Goal: Transaction & Acquisition: Purchase product/service

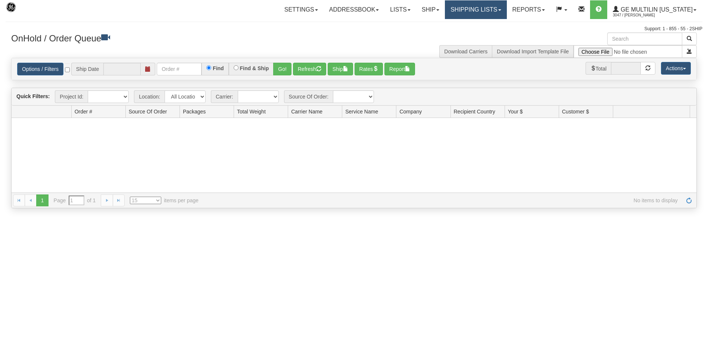
type input "[DATE]"
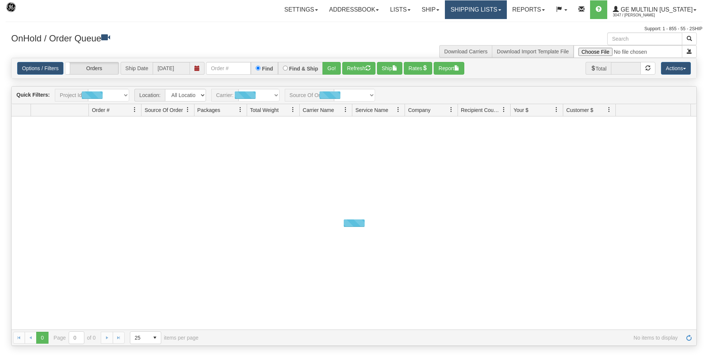
click at [468, 13] on link "Shipping lists" at bounding box center [476, 9] width 62 height 19
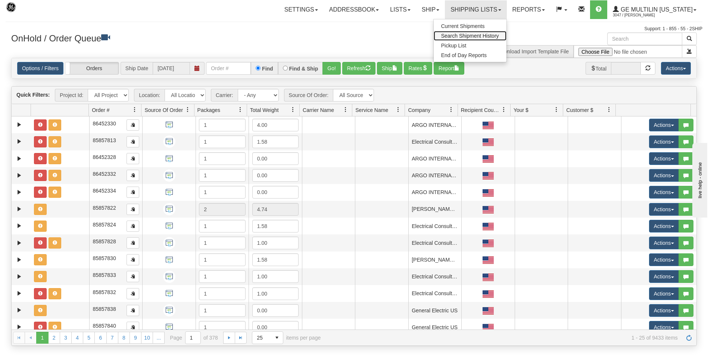
click at [470, 35] on span "Search Shipment History" at bounding box center [470, 36] width 58 height 6
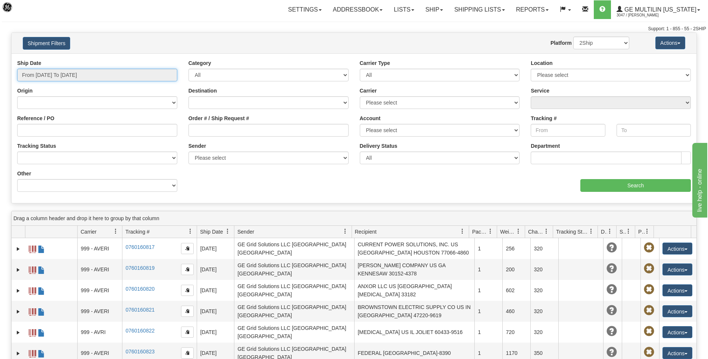
click at [100, 78] on input "From 08/11/2025 To 08/12/2025" at bounding box center [97, 75] width 160 height 13
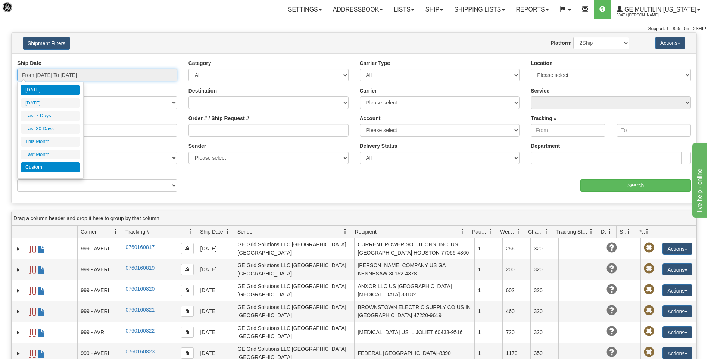
type input "[DATE]"
type input "07/01/2025"
type input "07/31/2025"
type input "08/01/2025"
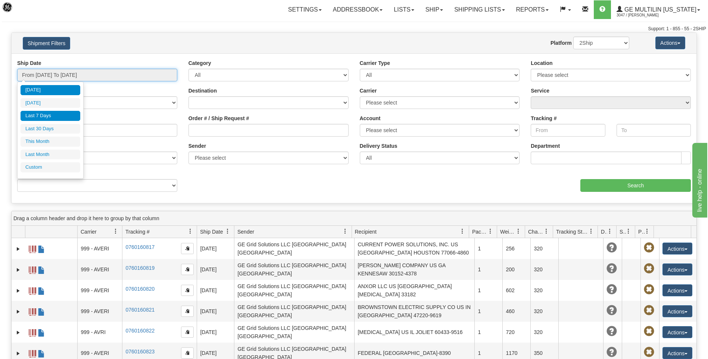
type input "08/31/2025"
type input "07/14/2025"
type input "[DATE]"
type input "08/01/2025"
type input "08/31/2025"
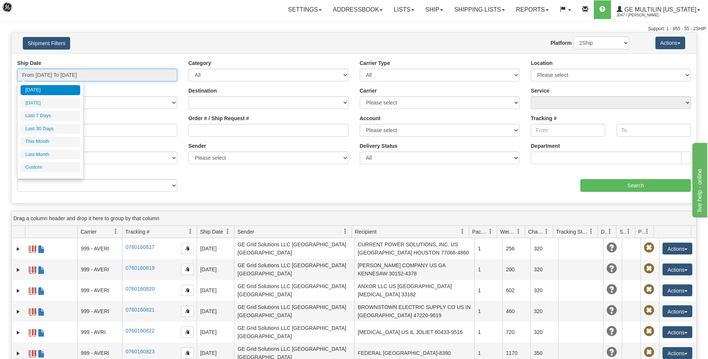
type input "[DATE]"
type input "07/01/2025"
type input "07/31/2025"
type input "08/12/2025"
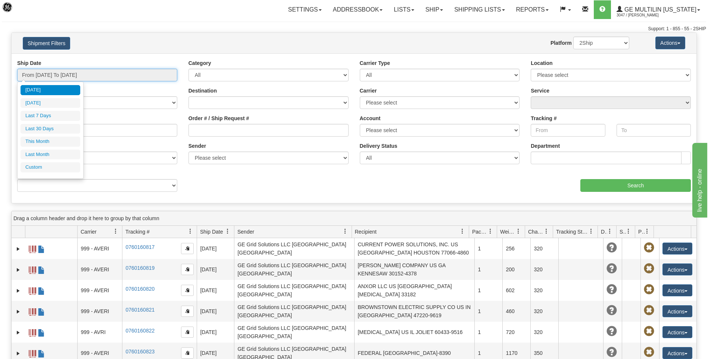
type input "08/12/2025"
drag, startPoint x: 45, startPoint y: 169, endPoint x: 49, endPoint y: 164, distance: 6.3
click at [45, 169] on li "Custom" at bounding box center [51, 167] width 60 height 10
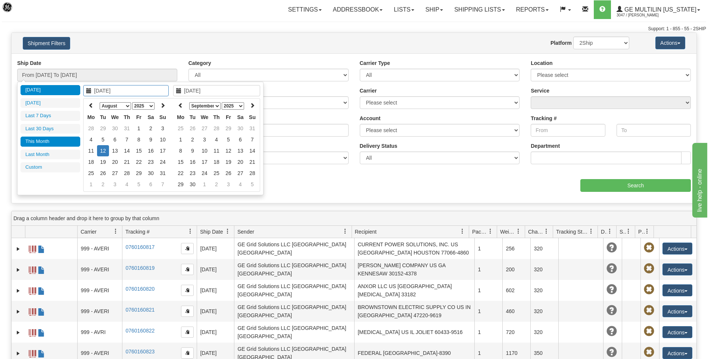
type input "[DATE]"
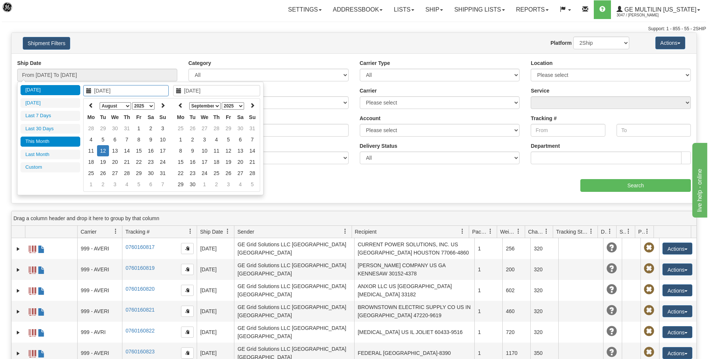
type input "08/31/2025"
type input "[DATE]"
click at [89, 104] on icon at bounding box center [90, 105] width 5 height 5
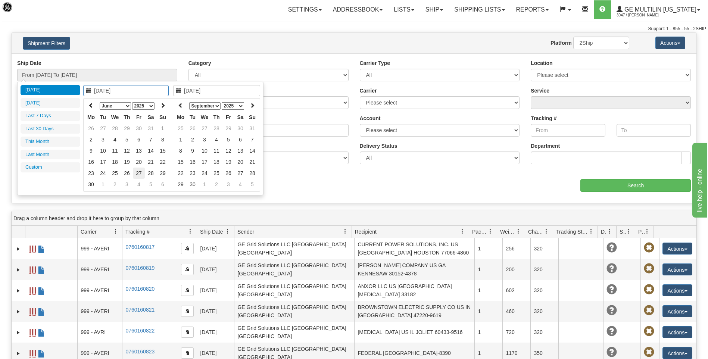
type input "06/27/2025"
click at [137, 172] on td "27" at bounding box center [139, 172] width 12 height 11
type input "06/27/2025"
click at [138, 172] on td "27" at bounding box center [139, 172] width 12 height 11
type input "From 06/27/2025 To 06/27/2025"
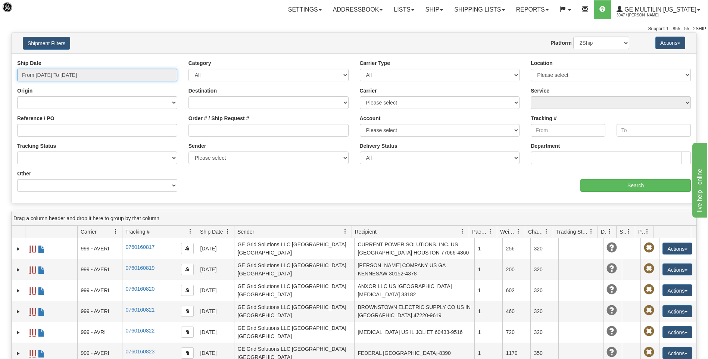
click at [110, 76] on input "From 06/27/2025 To 06/27/2025" at bounding box center [97, 75] width 160 height 13
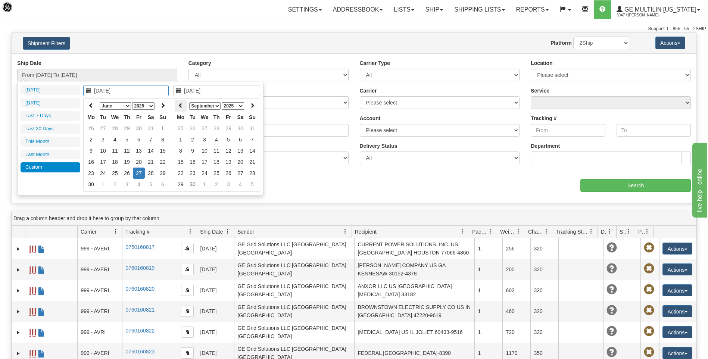
click at [183, 105] on th at bounding box center [181, 106] width 12 height 12
type input "07/01/2025"
click at [193, 128] on td "1" at bounding box center [193, 128] width 12 height 11
type input "06/27/2025"
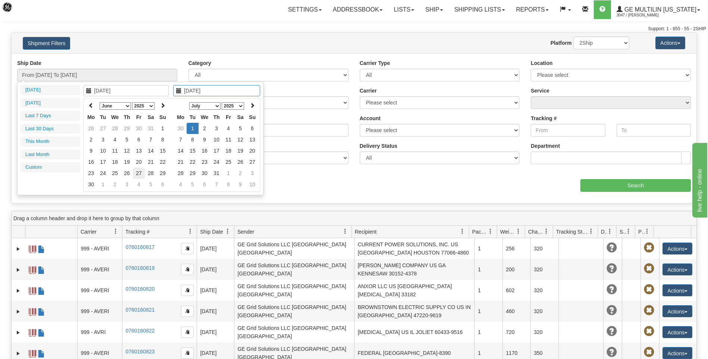
click at [137, 172] on td "27" at bounding box center [139, 172] width 12 height 11
type input "06/27/2025"
type input "07/01/2025"
click at [192, 126] on td "1" at bounding box center [193, 128] width 12 height 11
type input "From 06/27/2025 To 07/01/2025"
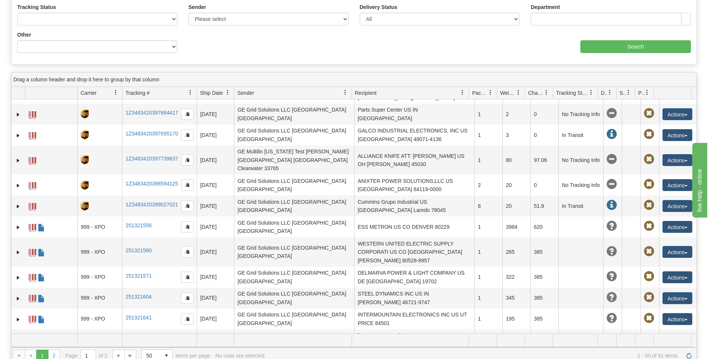
scroll to position [223, 0]
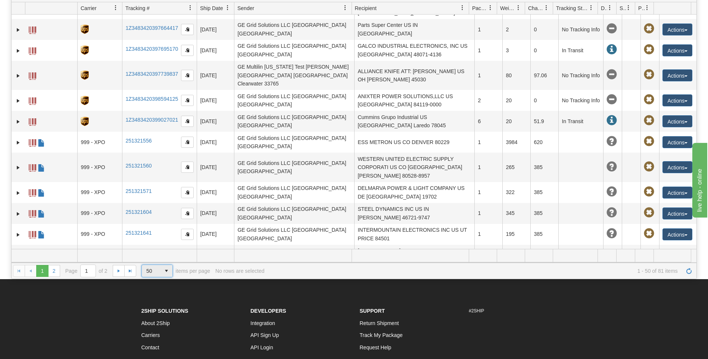
click at [166, 271] on span "select" at bounding box center [166, 271] width 12 height 12
click at [165, 271] on span "select" at bounding box center [166, 271] width 12 height 12
click at [149, 305] on span "100" at bounding box center [149, 303] width 9 height 7
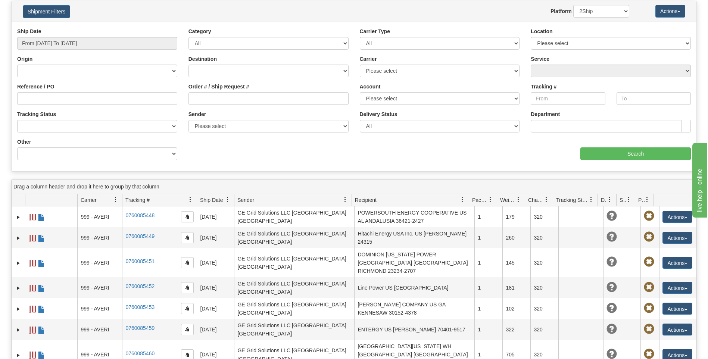
scroll to position [0, 0]
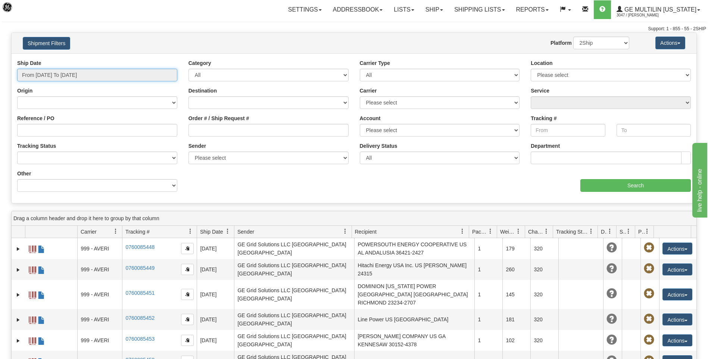
click at [96, 76] on input "From 06/27/2025 To 07/01/2025" at bounding box center [97, 75] width 160 height 13
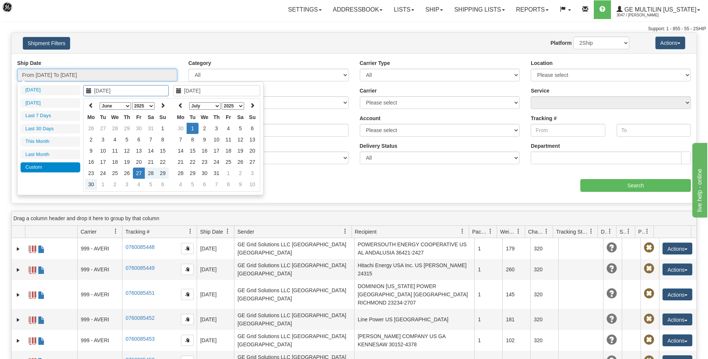
type input "06/27/2025"
click at [141, 170] on td "27" at bounding box center [139, 172] width 12 height 11
type input "06/27/2025"
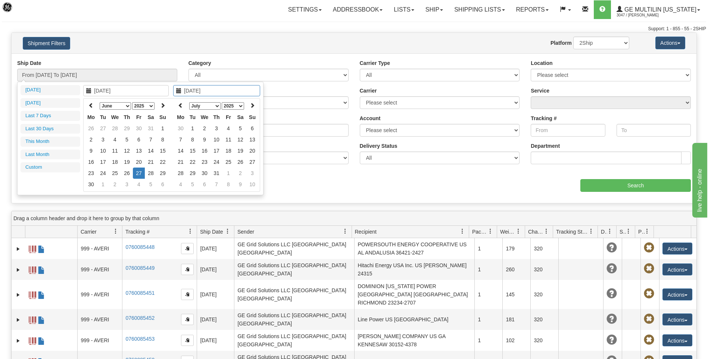
click at [140, 173] on td "27" at bounding box center [139, 172] width 12 height 11
type input "From 06/27/2025 To 06/27/2025"
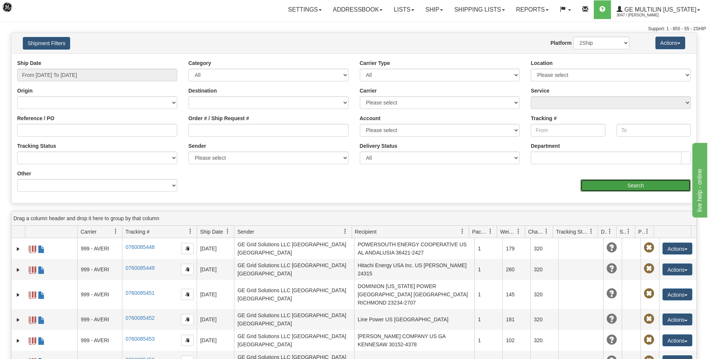
click at [596, 190] on input "Search" at bounding box center [635, 185] width 110 height 13
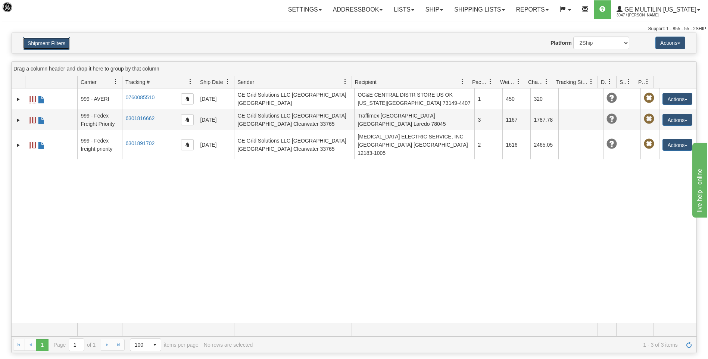
click at [60, 46] on button "Shipment Filters" at bounding box center [46, 43] width 47 height 13
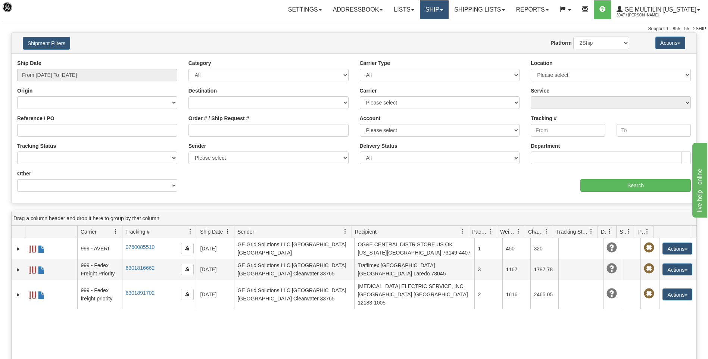
click at [441, 14] on link "Ship" at bounding box center [434, 9] width 29 height 19
click at [479, 12] on link "Shipping lists" at bounding box center [479, 9] width 62 height 19
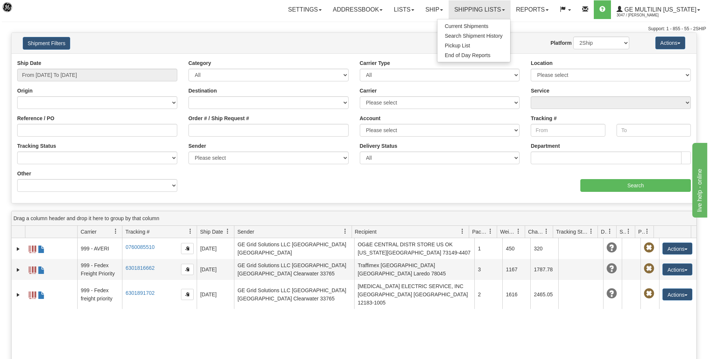
click at [128, 43] on h4 "Shipment Filters" at bounding box center [73, 43] width 112 height 13
click at [82, 101] on select "Canada United States Mexico Puerto Rico Romania Australia New Zealand SouthAfri…" at bounding box center [97, 102] width 160 height 13
click at [411, 103] on select "Please select DHL FedEx Express® FedEx® LTL My Carrier UPS" at bounding box center [440, 102] width 160 height 13
select select "8"
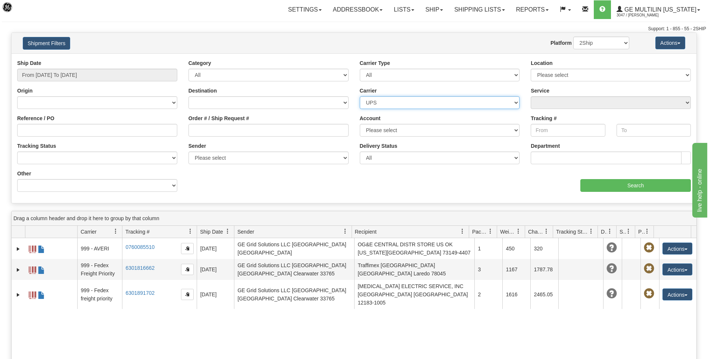
click at [360, 96] on select "Please select DHL FedEx Express® FedEx® LTL My Carrier UPS" at bounding box center [440, 102] width 160 height 13
click at [549, 103] on select "Please select CA-CA-01-UPS Express® CA-CA-02-UPS ExpeditedSM® CA-CA-07-UPS Worl…" at bounding box center [610, 102] width 160 height 13
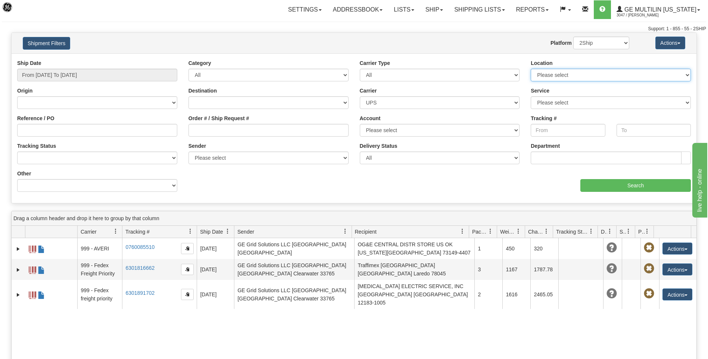
click at [555, 76] on select "Please select GE Vernova ITI LLC" at bounding box center [610, 75] width 160 height 13
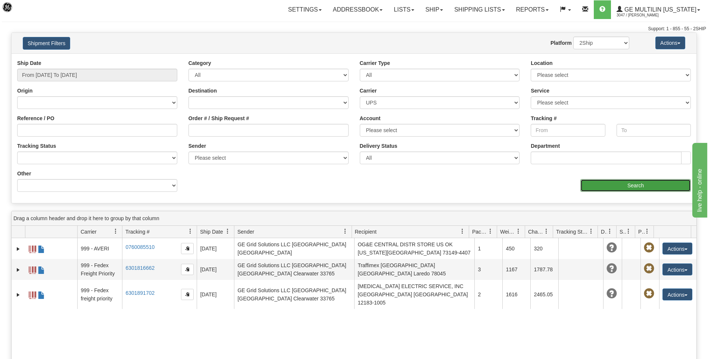
click at [626, 185] on input "Search" at bounding box center [635, 185] width 110 height 13
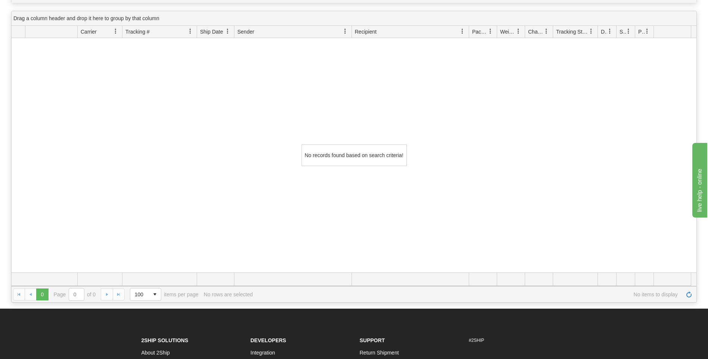
scroll to position [112, 0]
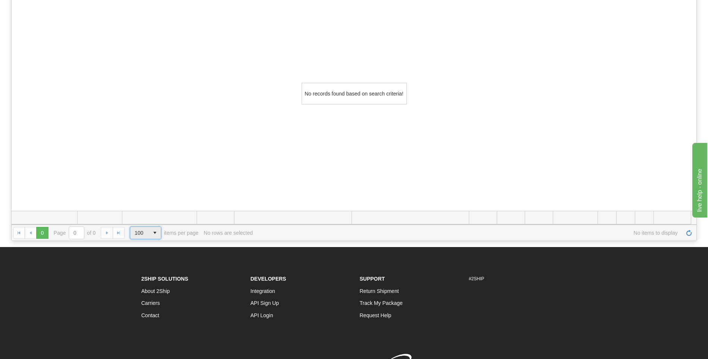
click at [151, 234] on span "select" at bounding box center [155, 233] width 12 height 12
click at [137, 253] on span "50" at bounding box center [136, 254] width 6 height 7
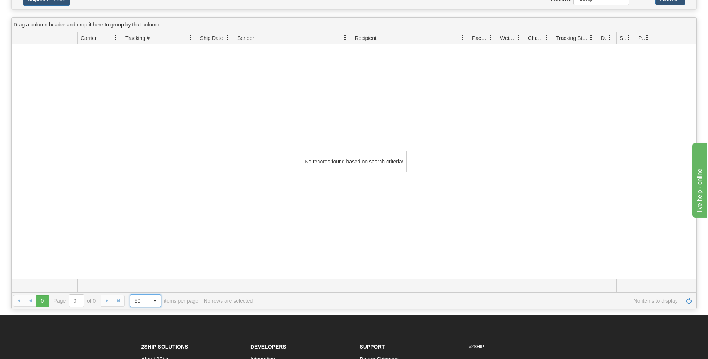
scroll to position [0, 0]
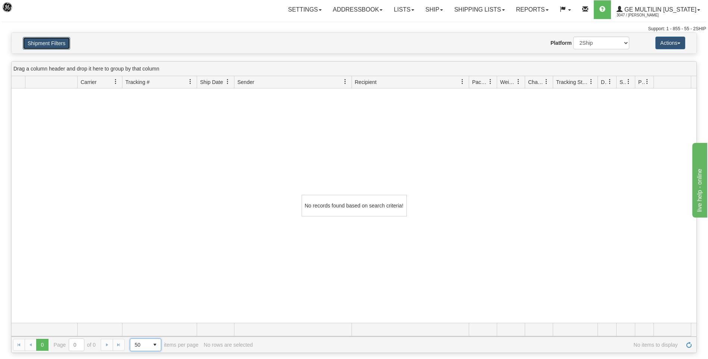
click at [56, 39] on button "Shipment Filters" at bounding box center [46, 43] width 47 height 13
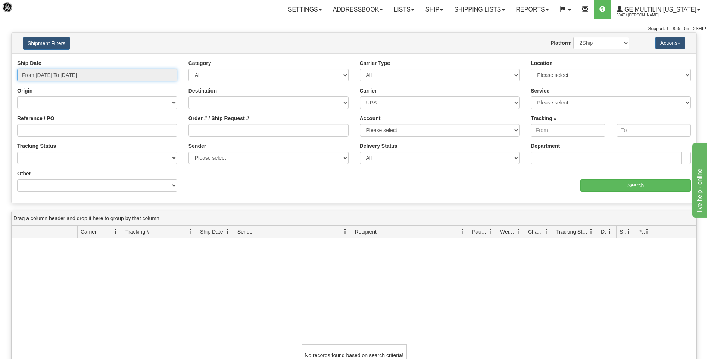
click at [100, 75] on input "From 06/27/2025 To 06/27/2025" at bounding box center [97, 75] width 160 height 13
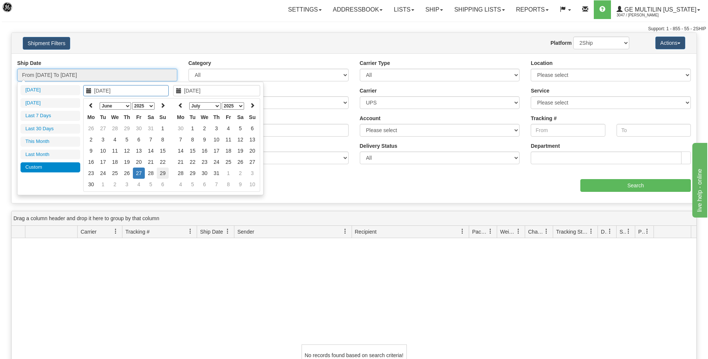
type input "06/29/2025"
click at [163, 173] on td "29" at bounding box center [163, 172] width 12 height 11
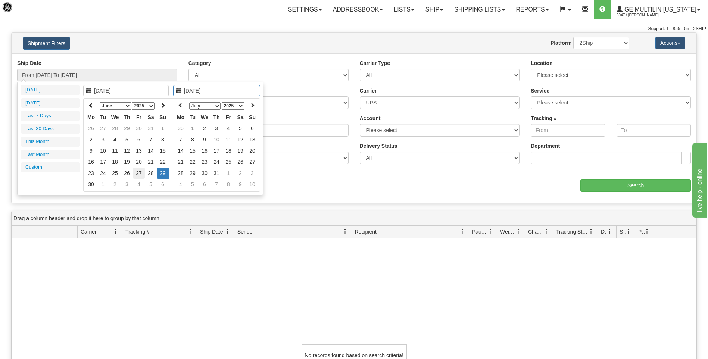
type input "06/27/2025"
click at [140, 172] on td "27" at bounding box center [139, 172] width 12 height 11
type input "06/27/2025"
type input "06/29/2025"
click at [161, 172] on td "29" at bounding box center [163, 172] width 12 height 11
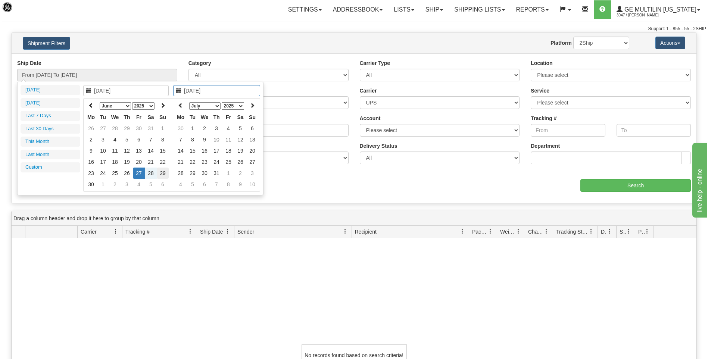
type input "From 06/27/2025 To 06/29/2025"
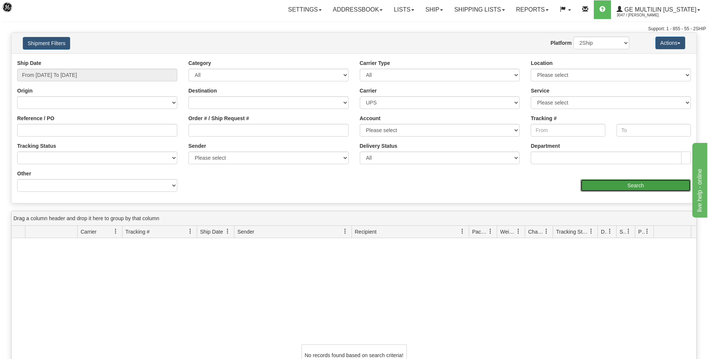
click at [664, 184] on input "Search" at bounding box center [635, 185] width 110 height 13
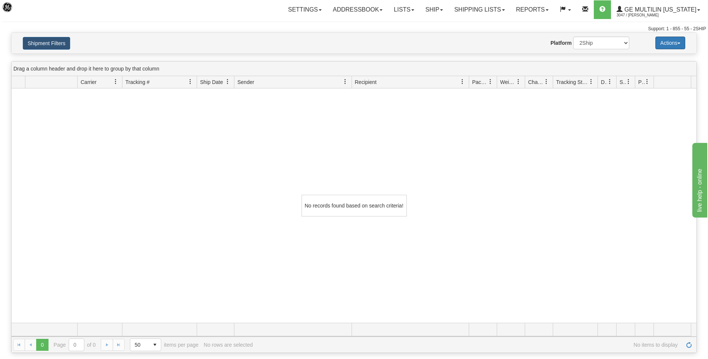
click at [666, 45] on button "Actions" at bounding box center [670, 43] width 30 height 13
click at [55, 42] on button "Shipment Filters" at bounding box center [46, 43] width 47 height 13
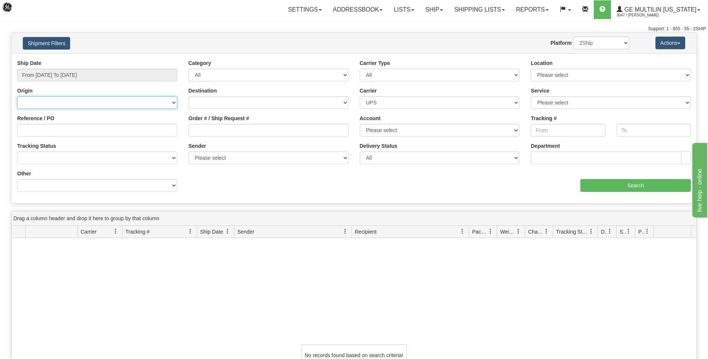
click at [104, 101] on select "Canada United States Mexico Puerto Rico Romania Australia New Zealand SouthAfri…" at bounding box center [97, 102] width 160 height 13
click at [104, 102] on select "Canada United States Mexico Puerto Rico Romania Australia New Zealand SouthAfri…" at bounding box center [97, 102] width 160 height 13
click at [114, 69] on input "From 06/27/2025 To 06/29/2025" at bounding box center [97, 75] width 160 height 13
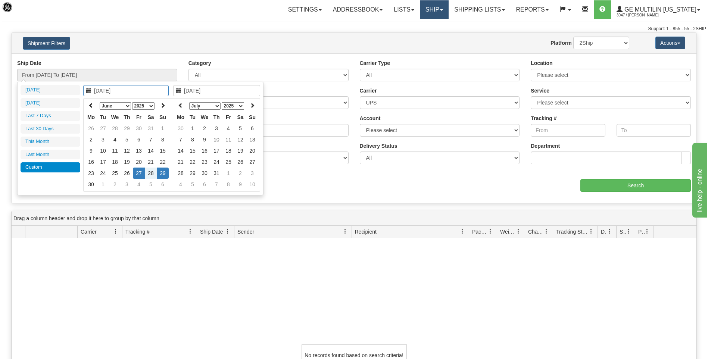
click at [445, 12] on link "Ship" at bounding box center [434, 9] width 29 height 19
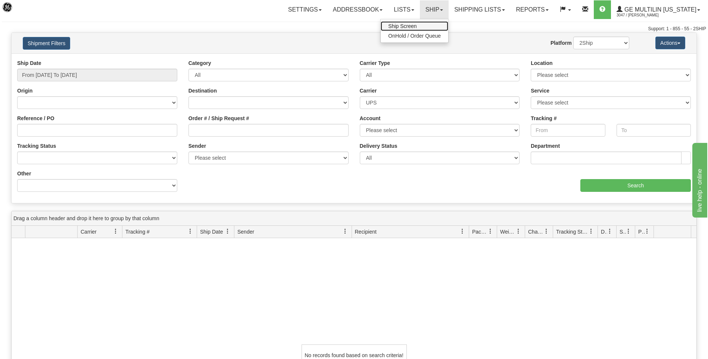
click at [407, 28] on span "Ship Screen" at bounding box center [402, 26] width 28 height 6
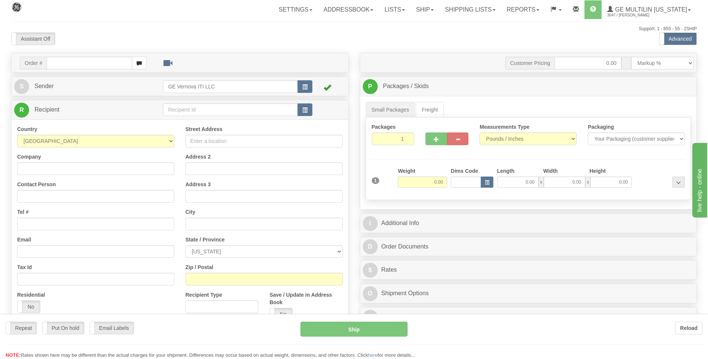
click at [465, 12] on div at bounding box center [354, 179] width 708 height 359
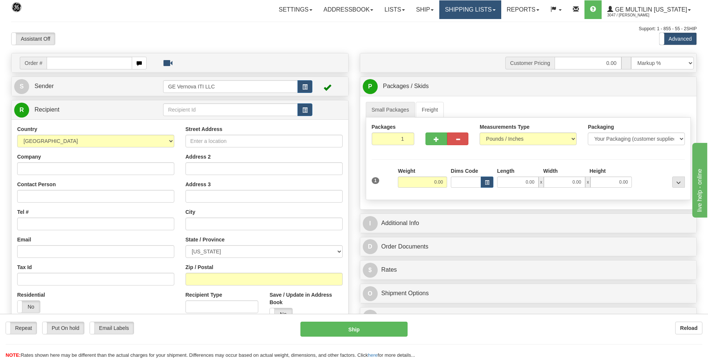
click at [467, 12] on link "Shipping lists" at bounding box center [470, 9] width 62 height 19
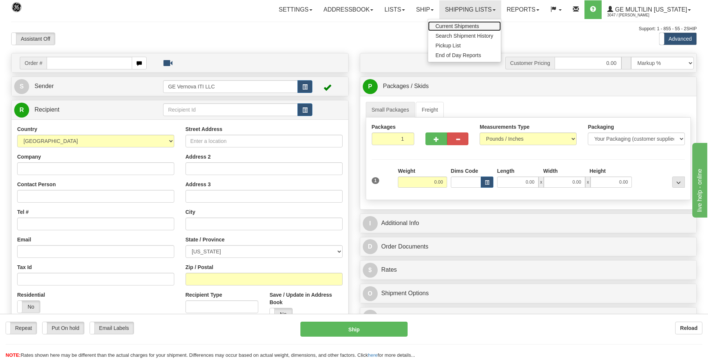
click at [465, 23] on span "Current Shipments" at bounding box center [457, 26] width 44 height 6
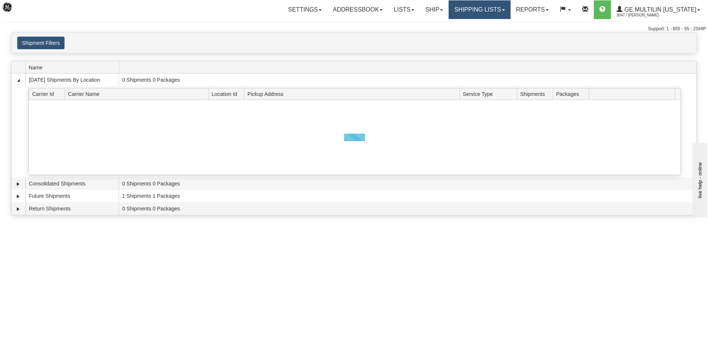
click at [465, 12] on link "Shipping lists" at bounding box center [479, 9] width 62 height 19
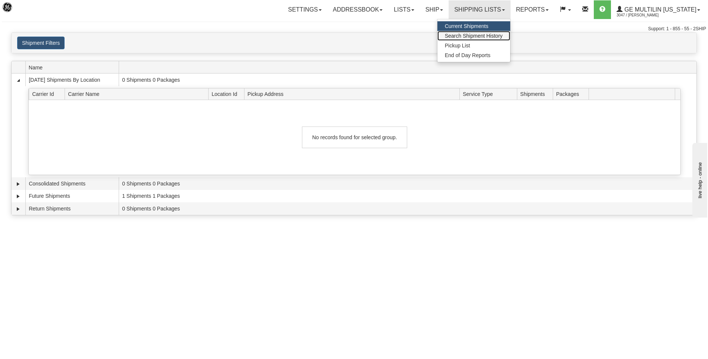
click at [467, 35] on span "Search Shipment History" at bounding box center [474, 36] width 58 height 6
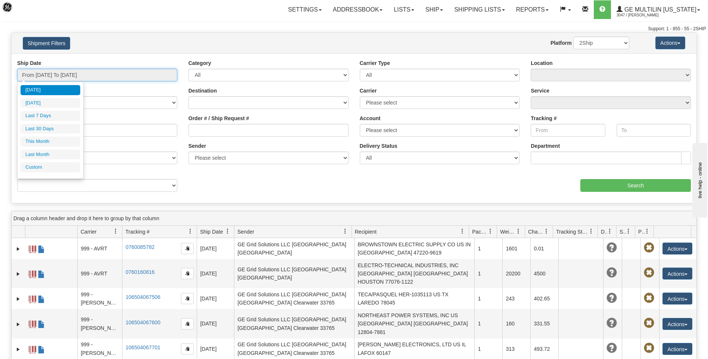
type input "[DATE]"
click at [101, 74] on input "From 08/11/2025 To 08/12/2025" at bounding box center [97, 75] width 160 height 13
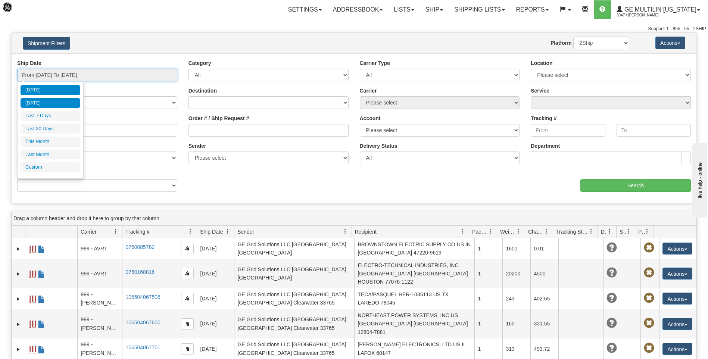
type input "08/11/2025"
type input "08/06/2025"
type input "[DATE]"
type input "08/01/2025"
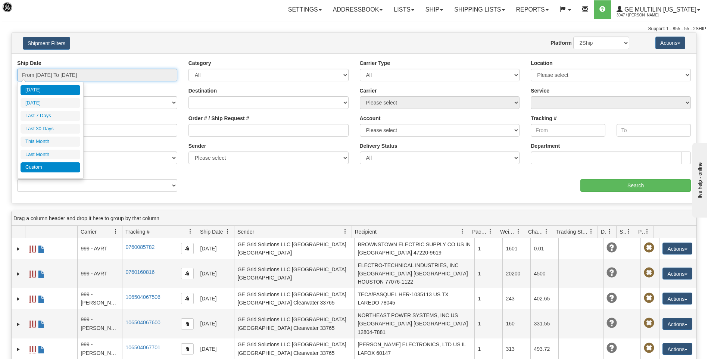
type input "08/31/2025"
type input "07/01/2025"
type input "07/31/2025"
type input "[DATE]"
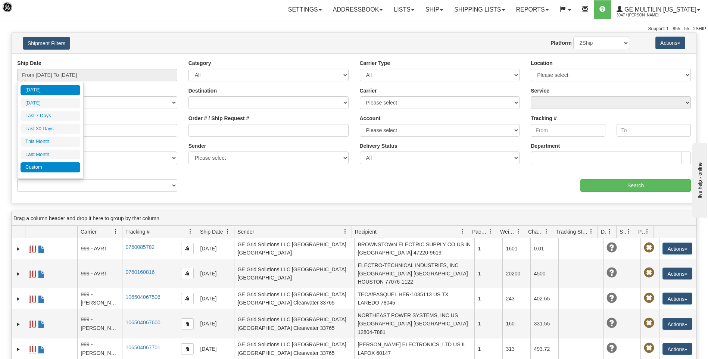
click at [31, 169] on li "Custom" at bounding box center [51, 167] width 60 height 10
type input "07/01/2025"
type input "07/31/2025"
type input "08/01/2025"
type input "08/31/2025"
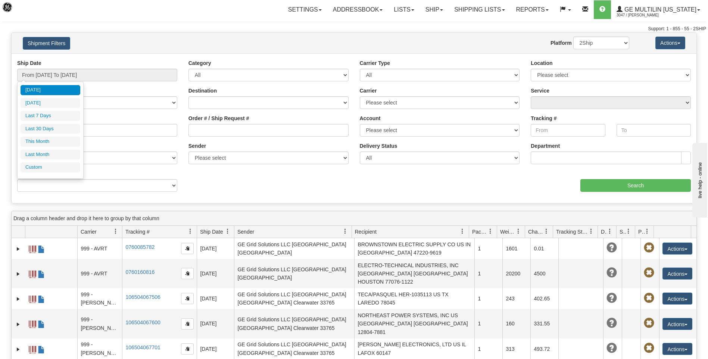
type input "[DATE]"
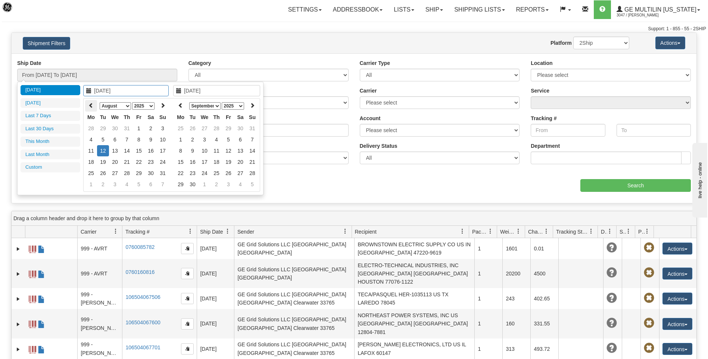
click at [94, 106] on th at bounding box center [91, 106] width 12 height 12
type input "06/27/2025"
click at [136, 173] on td "27" at bounding box center [139, 172] width 12 height 11
type input "09/21/2025"
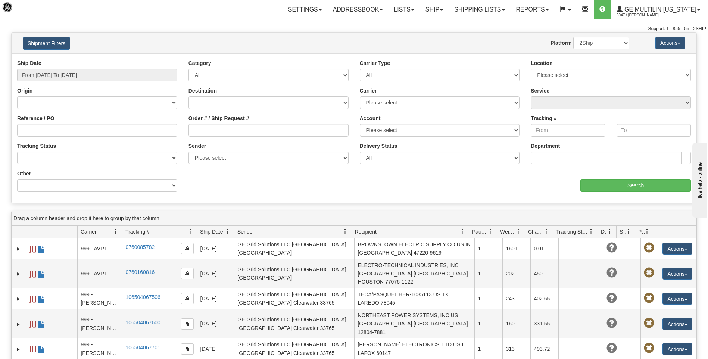
click at [463, 177] on div "aaa Search" at bounding box center [525, 181] width 342 height 22
type input "[DATE]"
click at [82, 72] on input "From 08/11/2025 To 08/12/2025" at bounding box center [97, 75] width 160 height 13
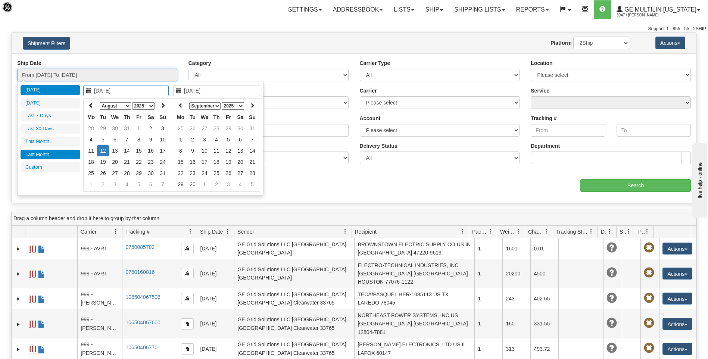
type input "07/01/2025"
type input "07/31/2025"
type input "[DATE]"
click at [39, 173] on div "Today Yesterday Last 7 Days Last 30 Days This Month Last Month Custom Apply Can…" at bounding box center [51, 130] width 60 height 90
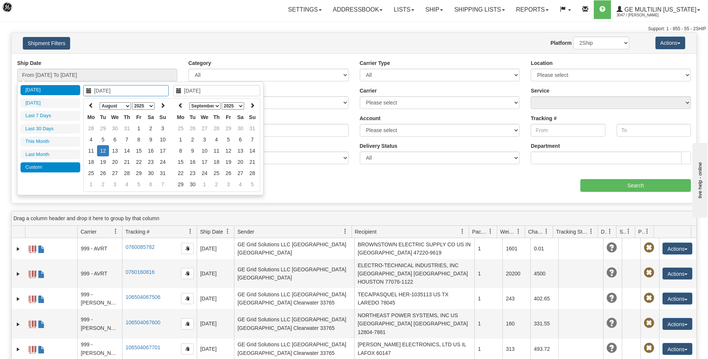
click at [39, 169] on li "Custom" at bounding box center [51, 167] width 60 height 10
type input "07/01/2025"
type input "07/31/2025"
type input "08/01/2025"
type input "08/31/2025"
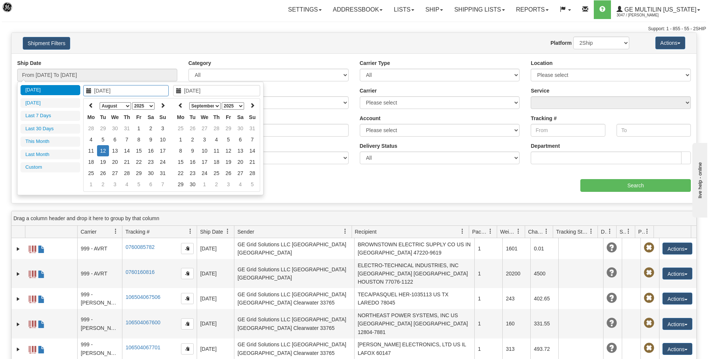
type input "07/14/2025"
type input "[DATE]"
click at [93, 104] on icon at bounding box center [90, 105] width 5 height 5
type input "06/27/2025"
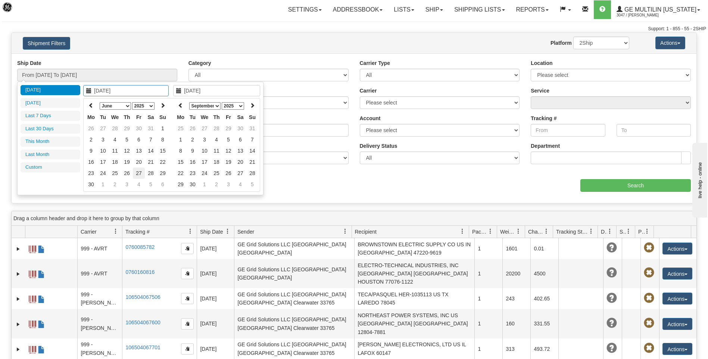
click at [137, 172] on td "27" at bounding box center [139, 172] width 12 height 11
type input "06/27/2025"
click at [137, 172] on td "27" at bounding box center [139, 172] width 12 height 11
type input "From 06/27/2025 To 06/27/2025"
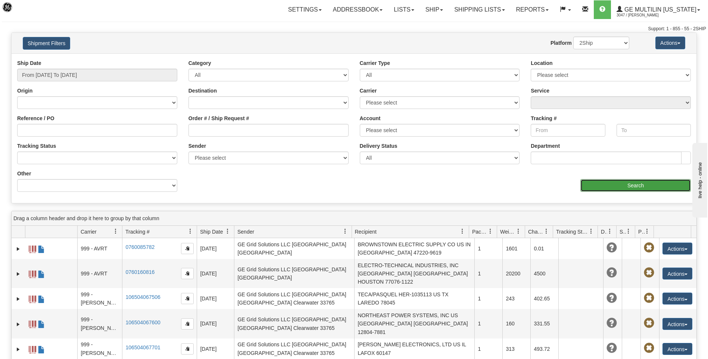
click at [605, 185] on input "Search" at bounding box center [635, 185] width 110 height 13
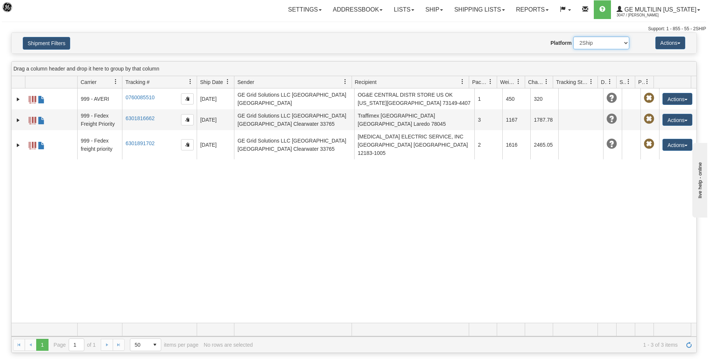
click at [611, 45] on select "2Ship Imported" at bounding box center [601, 43] width 56 height 13
click at [45, 41] on button "Shipment Filters" at bounding box center [46, 43] width 47 height 13
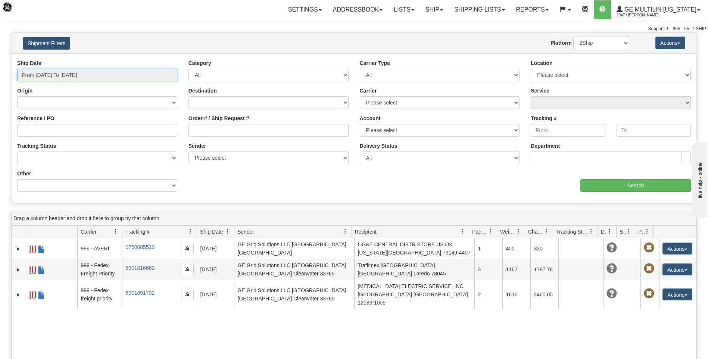
click at [98, 75] on input "From 06/27/2025 To 06/27/2025" at bounding box center [97, 75] width 160 height 13
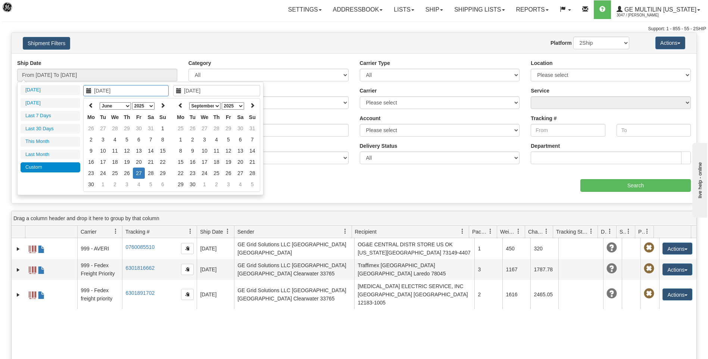
click at [298, 182] on div "Ship Date From 06/27/2025 To 06/27/2025 Category All Inbound Outbound Carrier T…" at bounding box center [354, 128] width 684 height 138
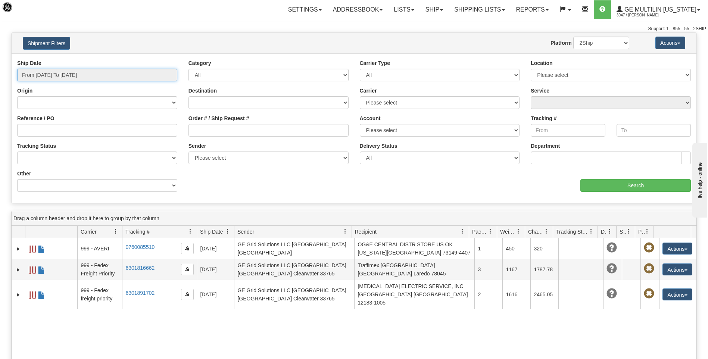
click at [98, 74] on input "From 06/27/2025 To 06/27/2025" at bounding box center [97, 75] width 160 height 13
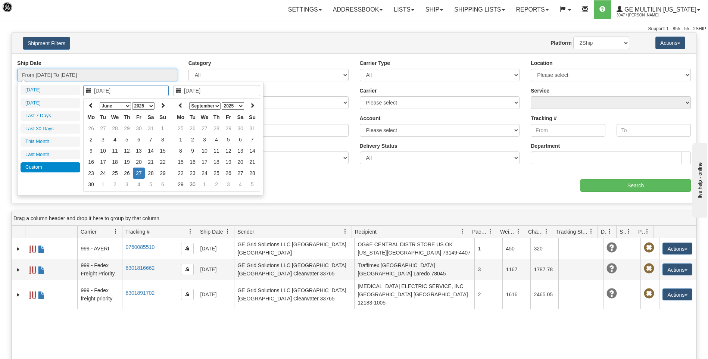
type input "06/27/2025"
click at [141, 172] on td "27" at bounding box center [139, 172] width 12 height 11
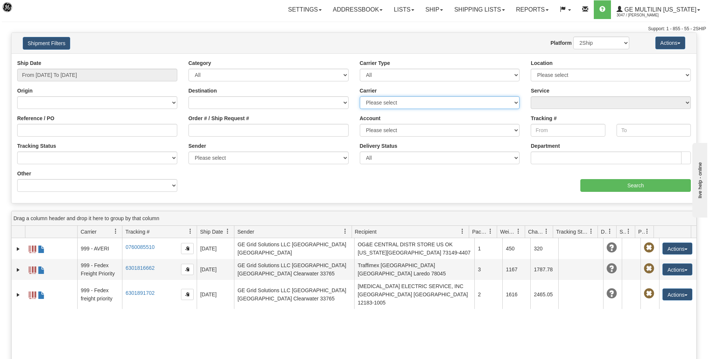
click at [419, 103] on select "Please select DHL FedEx Express® FedEx® LTL My Carrier UPS" at bounding box center [440, 102] width 160 height 13
select select "8"
click at [360, 96] on select "Please select DHL FedEx Express® FedEx® LTL My Carrier UPS" at bounding box center [440, 102] width 160 height 13
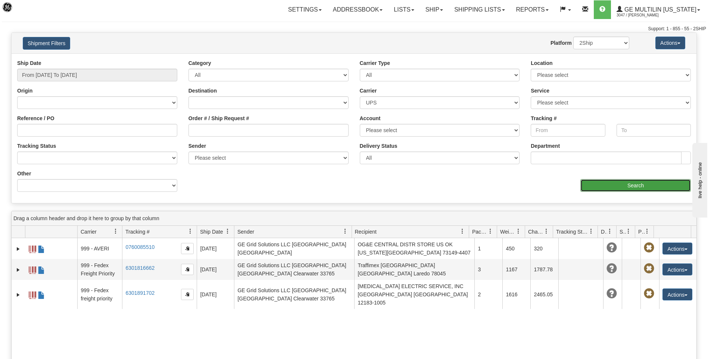
click at [611, 186] on input "Search" at bounding box center [635, 185] width 110 height 13
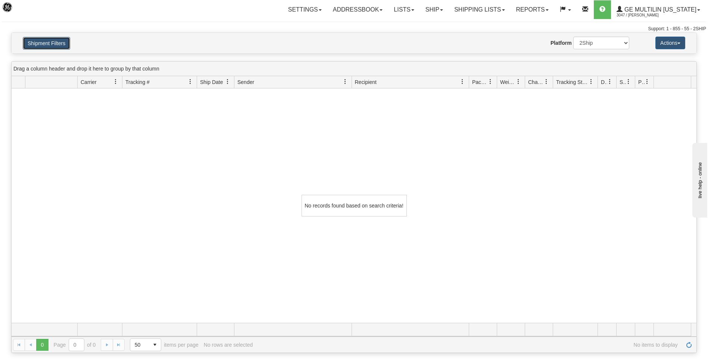
click at [63, 46] on button "Shipment Filters" at bounding box center [46, 43] width 47 height 13
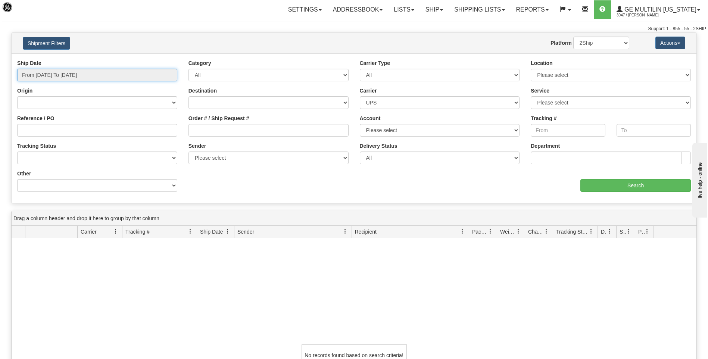
click at [90, 76] on input "From 06/27/2025 To 06/27/2025" at bounding box center [97, 75] width 160 height 13
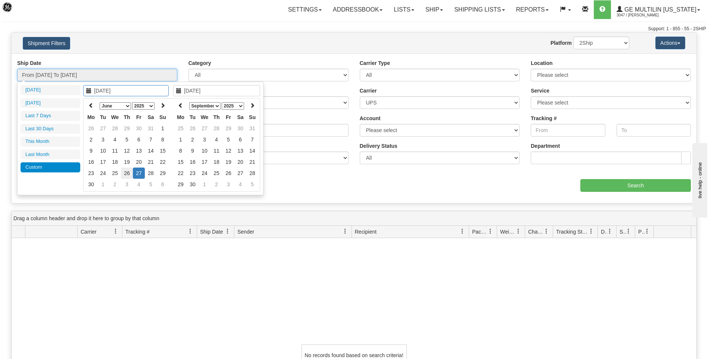
type input "06/26/2025"
click at [125, 172] on td "26" at bounding box center [127, 172] width 12 height 11
type input "06/26/2025"
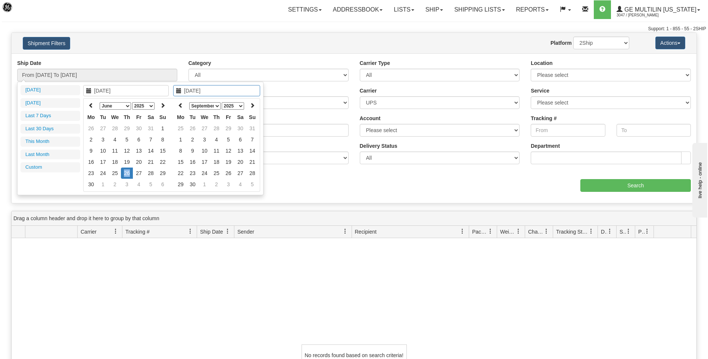
click at [125, 172] on td "26" at bounding box center [127, 172] width 12 height 11
type input "From 06/26/2025 To 06/26/2025"
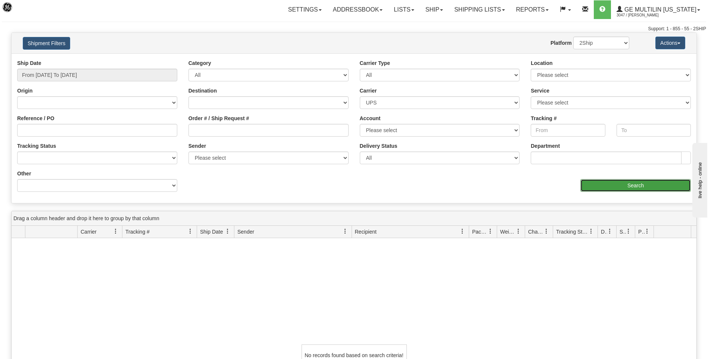
click at [635, 187] on input "Search" at bounding box center [635, 185] width 110 height 13
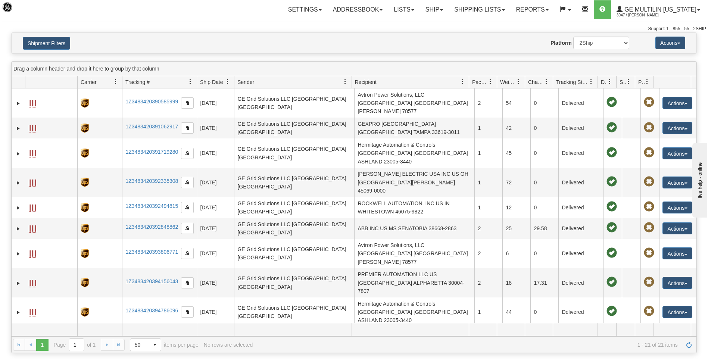
click at [645, 66] on div "Drag a column header and drop it here to group by that column" at bounding box center [354, 69] width 684 height 15
click at [41, 43] on button "Shipment Filters" at bounding box center [46, 43] width 47 height 13
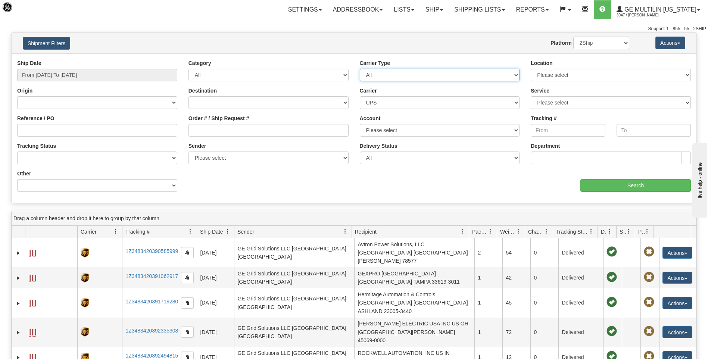
click at [383, 76] on select "All Most Common Small Package (Parcel / Courier) International Less Than Truckl…" at bounding box center [440, 75] width 160 height 13
click at [385, 76] on select "All Most Common Small Package (Parcel / Courier) International Less Than Truckl…" at bounding box center [440, 75] width 160 height 13
click at [385, 97] on select "Please select DHL FedEx Express® FedEx® LTL My Carrier UPS" at bounding box center [440, 102] width 160 height 13
click at [386, 95] on div "Carrier Please select DHL FedEx Express® FedEx® LTL My Carrier UPS" at bounding box center [440, 98] width 160 height 22
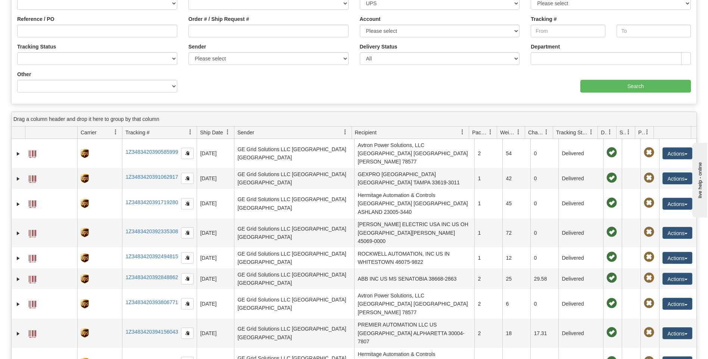
scroll to position [37, 0]
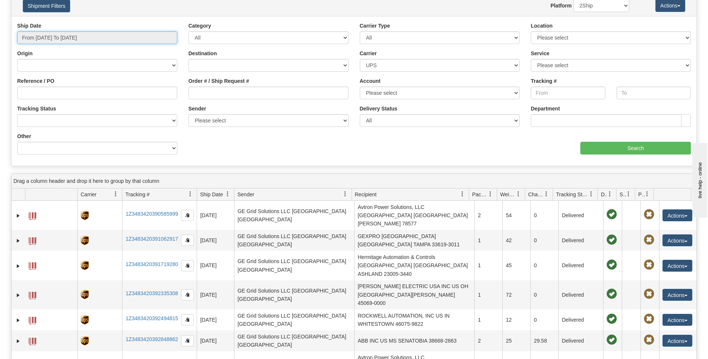
click at [103, 37] on input "From 06/26/2025 To 06/26/2025" at bounding box center [97, 37] width 160 height 13
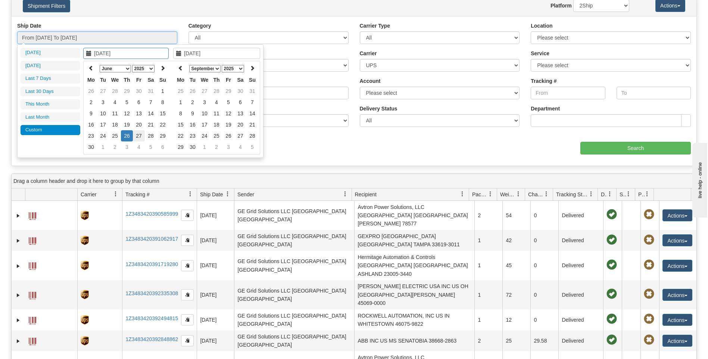
type input "06/27/2025"
click at [138, 136] on td "27" at bounding box center [139, 135] width 12 height 11
type input "06/27/2025"
type input "From 06/27/2025 To 06/27/2025"
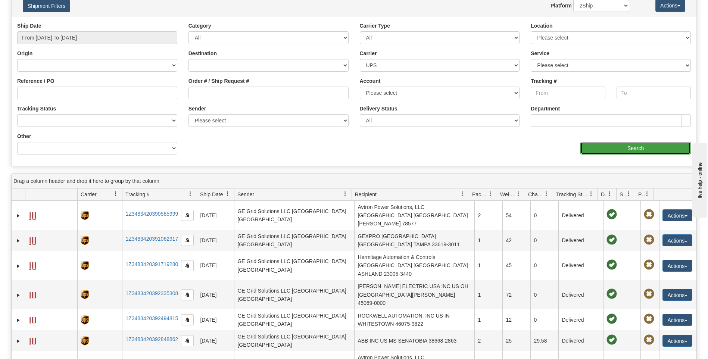
click at [600, 149] on input "Search" at bounding box center [635, 148] width 110 height 13
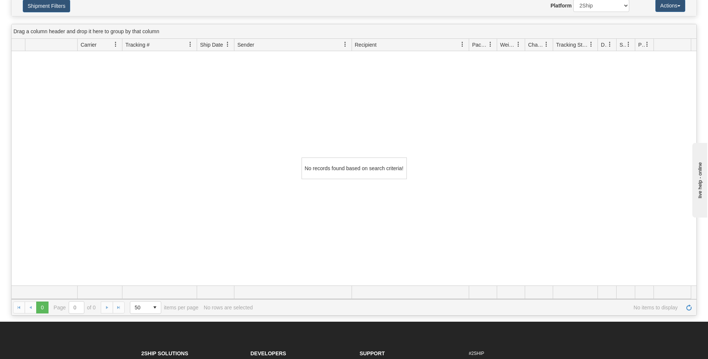
scroll to position [0, 0]
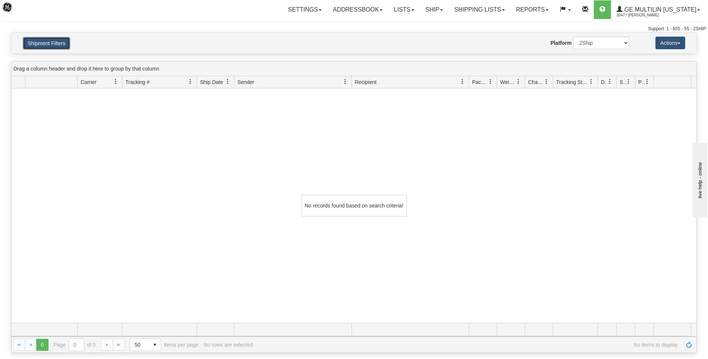
click at [58, 43] on button "Shipment Filters" at bounding box center [46, 43] width 47 height 13
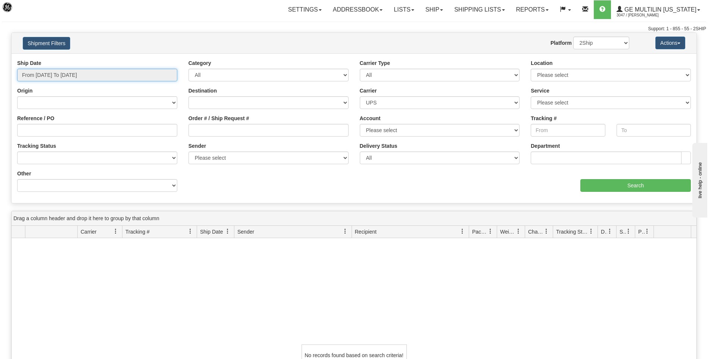
click at [103, 75] on input "From 06/27/2025 To 06/27/2025" at bounding box center [97, 75] width 160 height 13
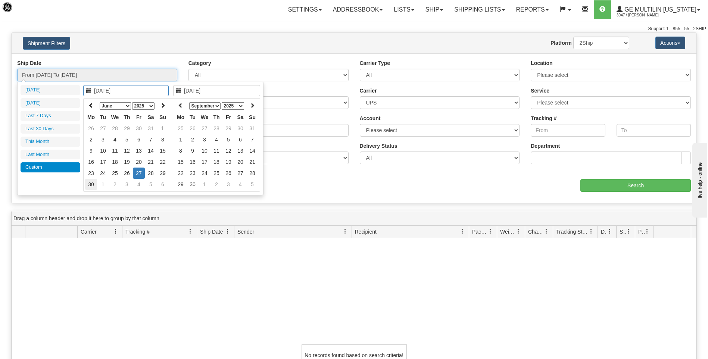
type input "06/30/2025"
click at [91, 182] on td "30" at bounding box center [91, 184] width 12 height 11
type input "06/30/2025"
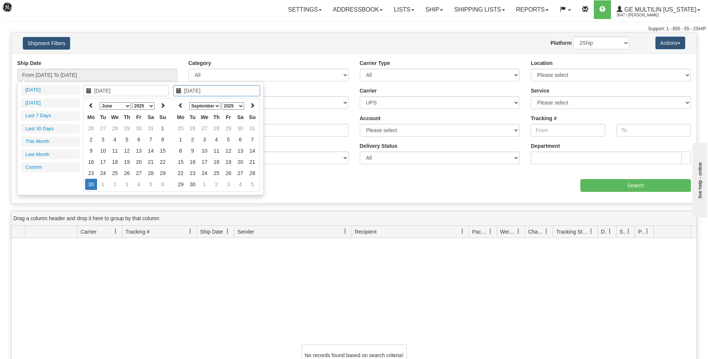
click at [91, 182] on td "30" at bounding box center [91, 184] width 12 height 11
type input "From 06/30/2025 To 06/30/2025"
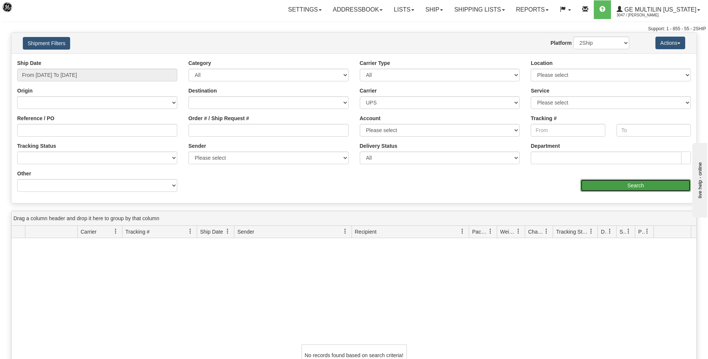
click at [604, 184] on input "Search" at bounding box center [635, 185] width 110 height 13
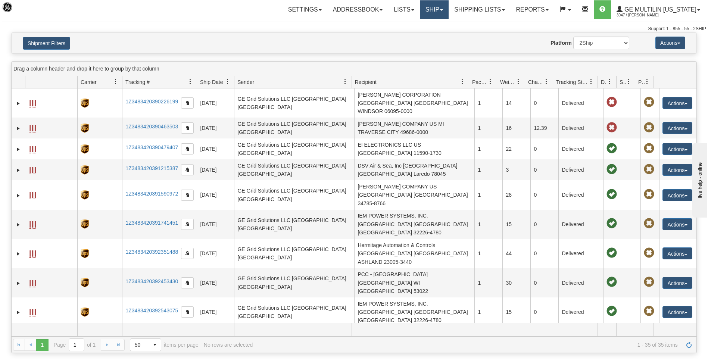
click at [443, 12] on link "Ship" at bounding box center [434, 9] width 29 height 19
click at [416, 26] on span "Ship Screen" at bounding box center [402, 26] width 28 height 6
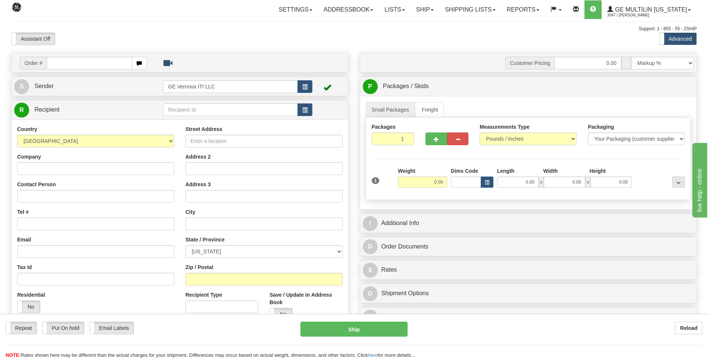
click at [425, 43] on div "Assistant On Assistant Off Do a return Do a return Previous Next Standard Advan…" at bounding box center [354, 38] width 696 height 13
click at [65, 61] on input "text" at bounding box center [89, 63] width 85 height 13
type input "86679719"
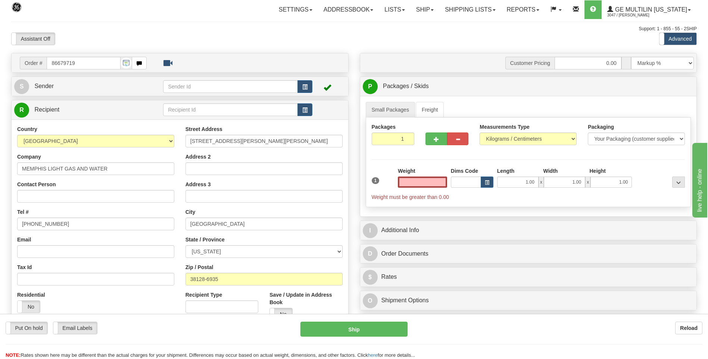
click button "Delete" at bounding box center [0, 0] width 0 height 0
type input "0.00"
click at [520, 140] on select "Pounds / Inches Kilograms / Centimeters" at bounding box center [527, 138] width 97 height 13
select select "0"
click at [479, 132] on select "Pounds / Inches Kilograms / Centimeters" at bounding box center [527, 138] width 97 height 13
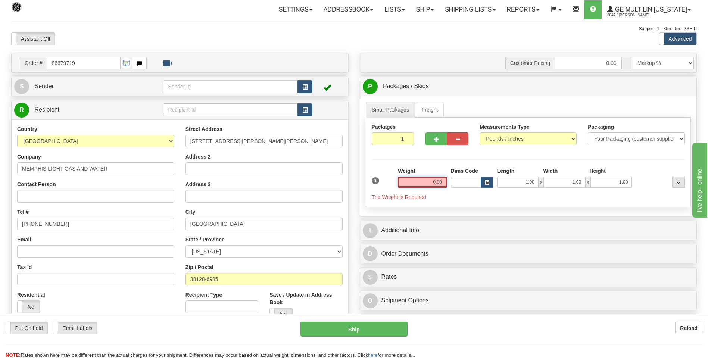
click at [444, 182] on input "0.00" at bounding box center [422, 181] width 49 height 11
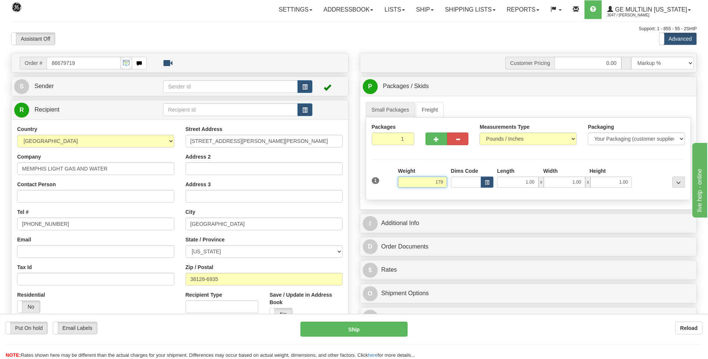
click button "Delete" at bounding box center [0, 0] width 0 height 0
type input "179.00"
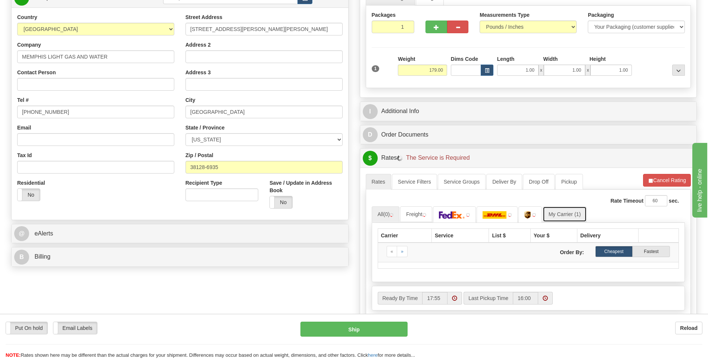
click at [568, 211] on link "My Carrier (1)" at bounding box center [564, 214] width 44 height 16
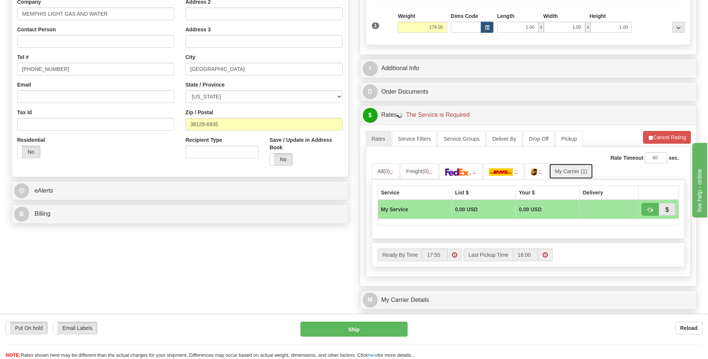
scroll to position [224, 0]
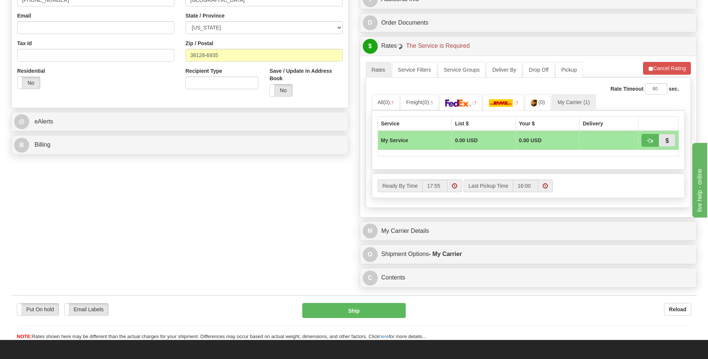
click at [494, 239] on div "M My Carrier Details" at bounding box center [528, 231] width 336 height 19
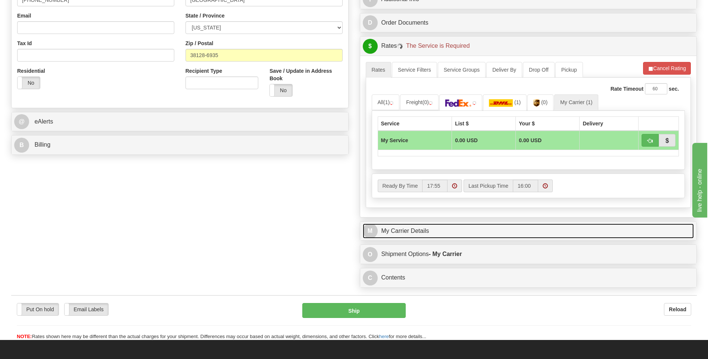
click at [493, 236] on link "M My Carrier Details" at bounding box center [528, 230] width 331 height 15
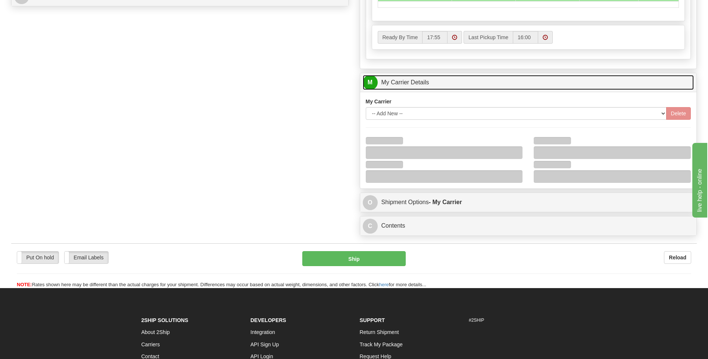
scroll to position [373, 0]
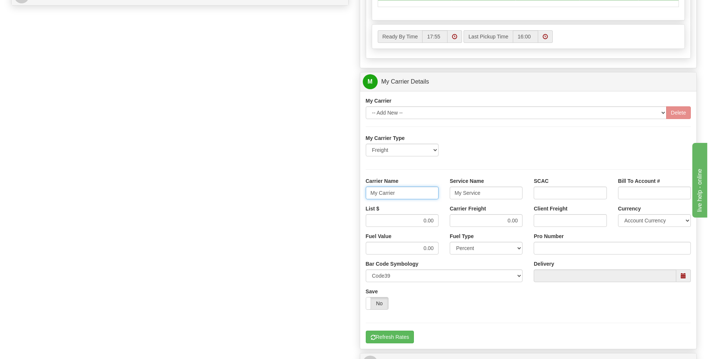
drag, startPoint x: 423, startPoint y: 193, endPoint x: 370, endPoint y: 190, distance: 53.1
click at [370, 190] on input "My Carrier" at bounding box center [402, 193] width 73 height 13
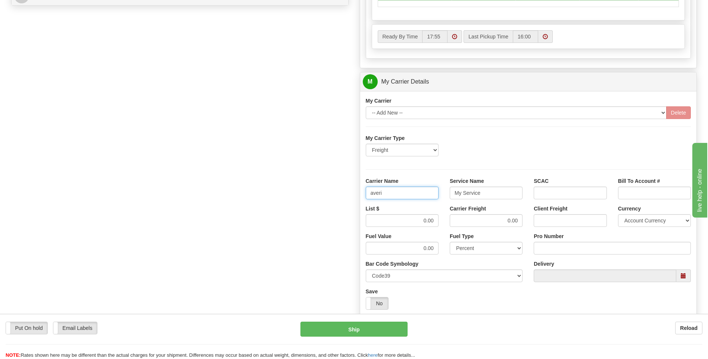
type input "averi"
type input "ltl"
drag, startPoint x: 433, startPoint y: 217, endPoint x: 438, endPoint y: 217, distance: 4.1
click at [438, 217] on input "0.00" at bounding box center [402, 220] width 73 height 13
type input "320"
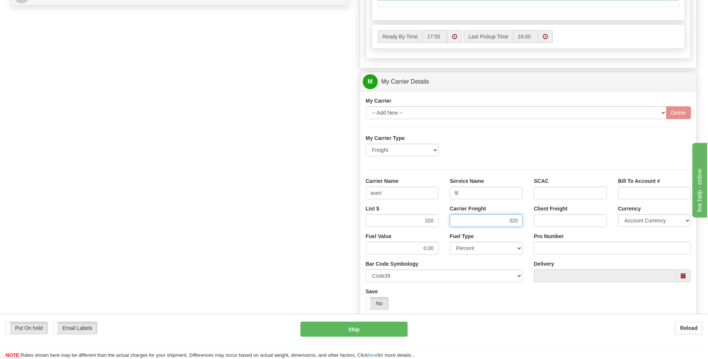
type input "320"
click at [548, 248] on input "Pro Number" at bounding box center [611, 248] width 157 height 13
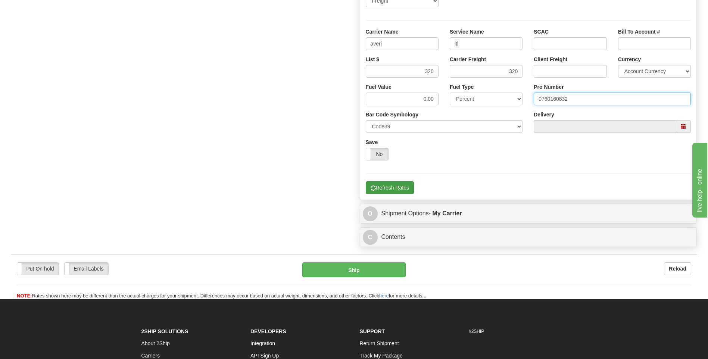
type input "0760160832"
click at [404, 189] on button "Refresh Rates" at bounding box center [390, 187] width 48 height 13
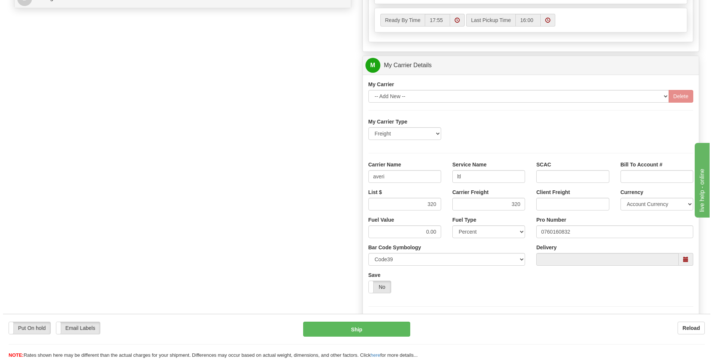
scroll to position [242, 0]
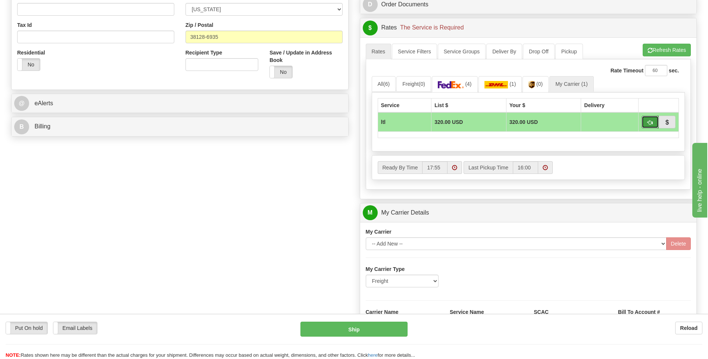
click at [646, 124] on button "button" at bounding box center [649, 122] width 17 height 13
type input "00"
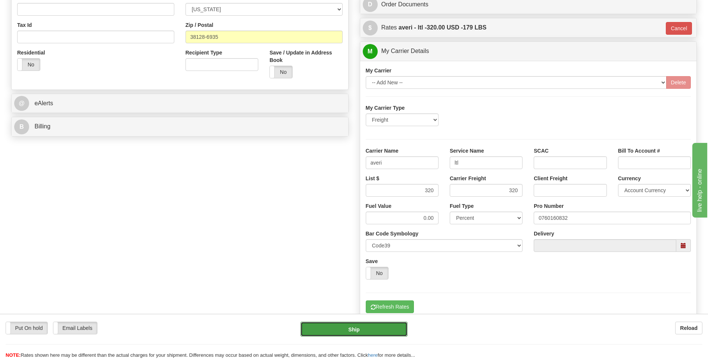
click at [361, 328] on button "Ship" at bounding box center [353, 329] width 107 height 15
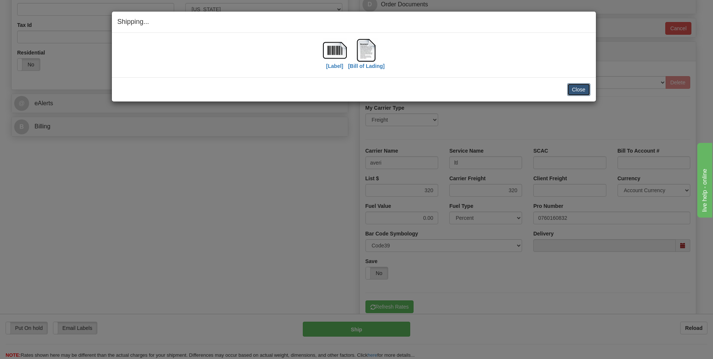
click at [577, 83] on button "Close" at bounding box center [578, 89] width 23 height 13
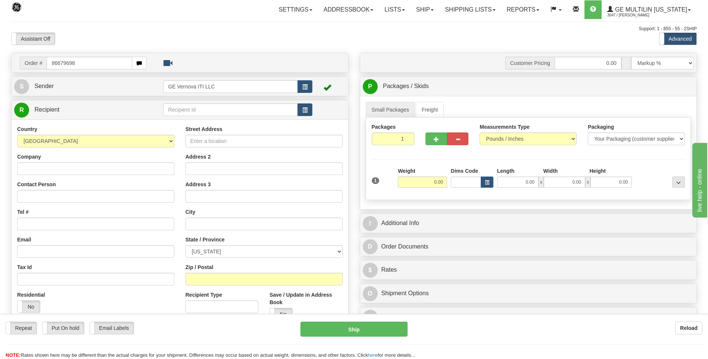
type input "86679698"
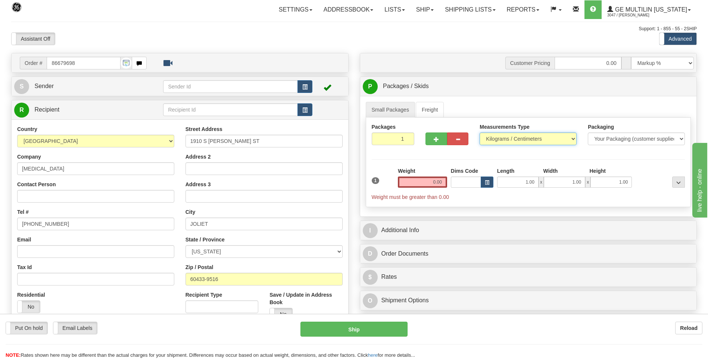
click at [490, 136] on select "Pounds / Inches Kilograms / Centimeters" at bounding box center [527, 138] width 97 height 13
select select "0"
click at [479, 132] on select "Pounds / Inches Kilograms / Centimeters" at bounding box center [527, 138] width 97 height 13
click at [443, 182] on input "0.00" at bounding box center [422, 181] width 49 height 11
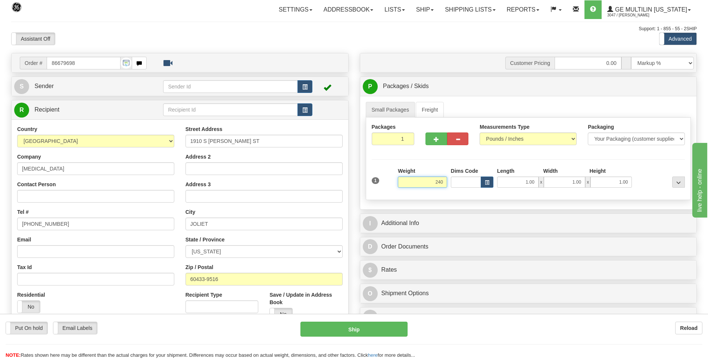
click button "Delete" at bounding box center [0, 0] width 0 height 0
type input "240.00"
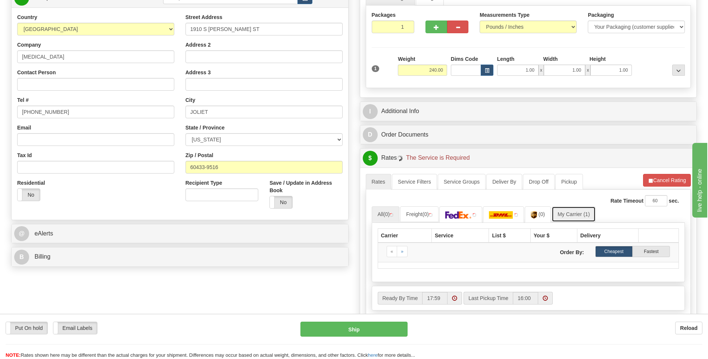
click at [568, 214] on link "My Carrier (1)" at bounding box center [573, 214] width 44 height 16
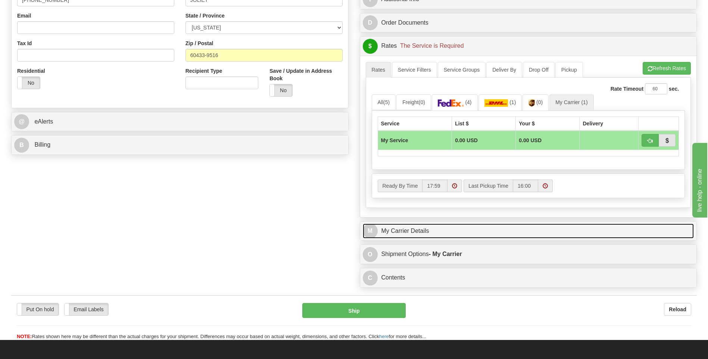
click at [454, 225] on link "M My Carrier Details" at bounding box center [528, 230] width 331 height 15
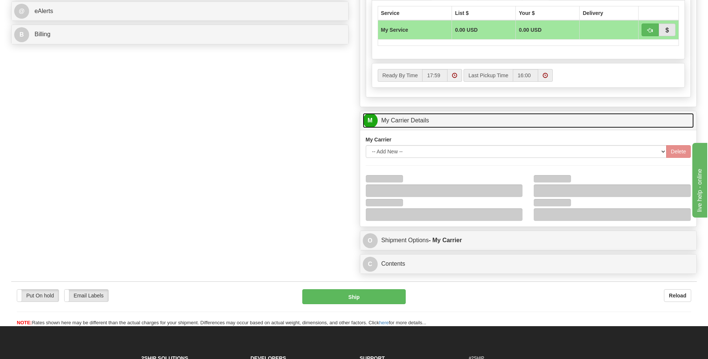
scroll to position [336, 0]
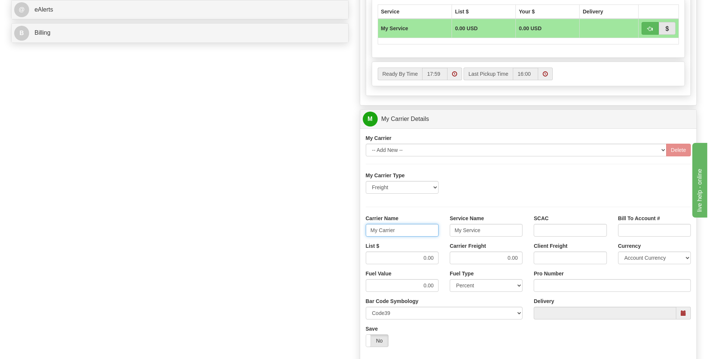
drag, startPoint x: 405, startPoint y: 229, endPoint x: 344, endPoint y: 236, distance: 60.8
click at [344, 236] on div "Order # 86679698 S Sender" at bounding box center [354, 77] width 696 height 720
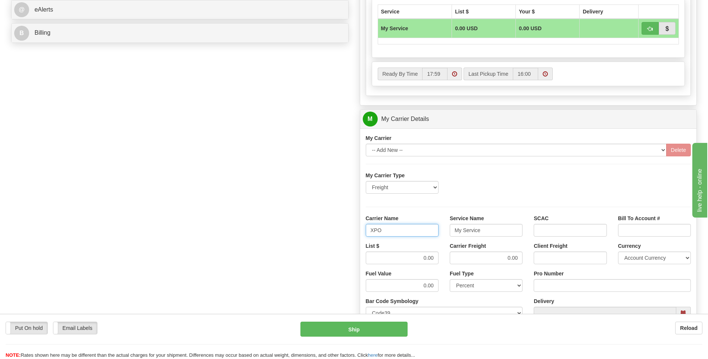
type input "XPO"
type input "LTL"
drag, startPoint x: 407, startPoint y: 256, endPoint x: 460, endPoint y: 262, distance: 52.6
click at [460, 262] on div "List $ 0.00 Carrier Freight 0.00 Client Freight Currency Account Currency ARN A…" at bounding box center [528, 256] width 336 height 28
type input "385"
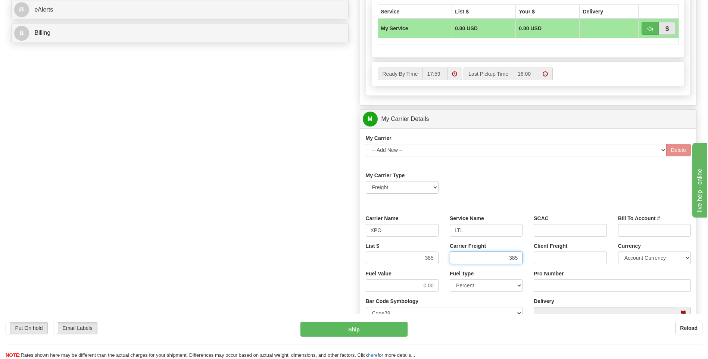
type input "385"
click at [555, 287] on input "Pro Number" at bounding box center [611, 285] width 157 height 13
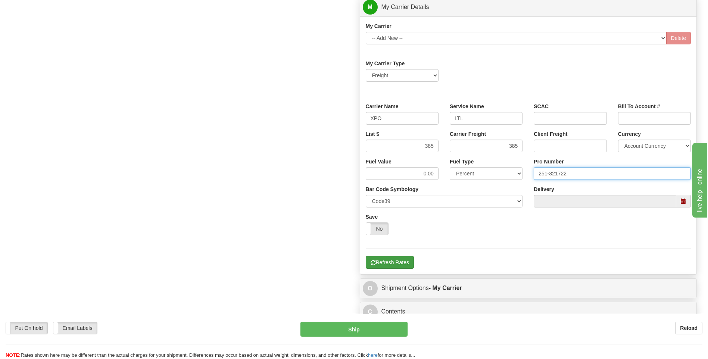
type input "251-321722"
click at [404, 261] on button "Refresh Rates" at bounding box center [390, 262] width 48 height 13
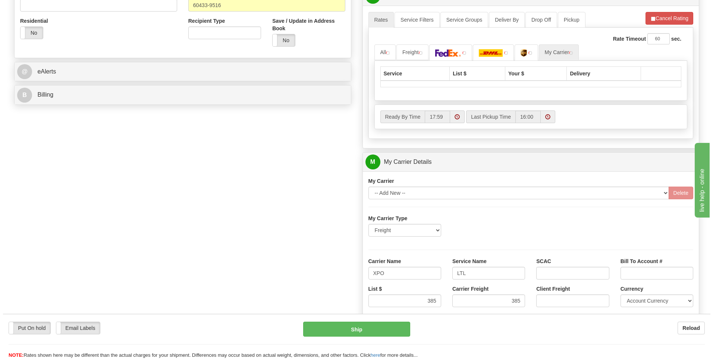
scroll to position [167, 0]
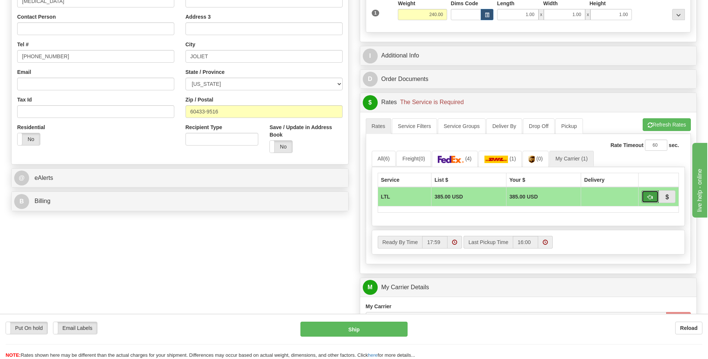
click at [649, 200] on span "button" at bounding box center [649, 197] width 5 height 5
type input "00"
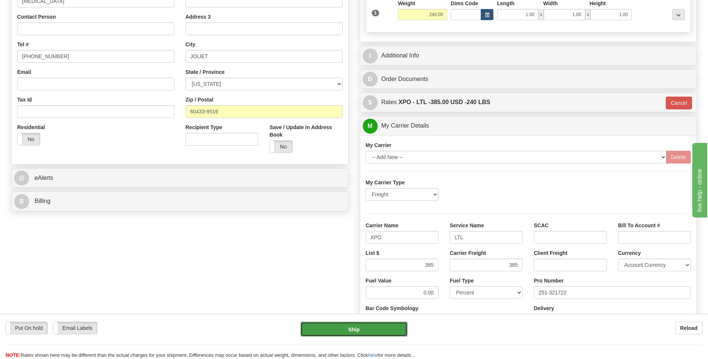
click at [392, 327] on button "Ship" at bounding box center [353, 329] width 107 height 15
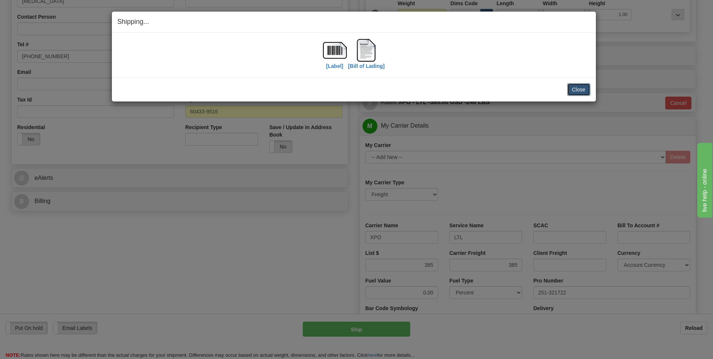
click at [576, 89] on button "Close" at bounding box center [578, 89] width 23 height 13
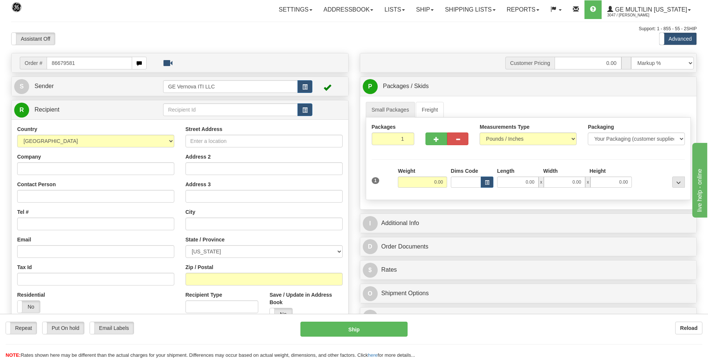
type input "86679581"
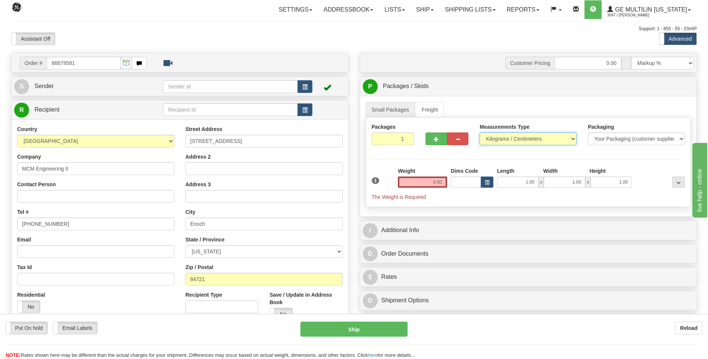
click at [506, 140] on select "Pounds / Inches Kilograms / Centimeters" at bounding box center [527, 138] width 97 height 13
select select "0"
click at [479, 132] on select "Pounds / Inches Kilograms / Centimeters" at bounding box center [527, 138] width 97 height 13
click at [445, 180] on input "0.00" at bounding box center [422, 181] width 49 height 11
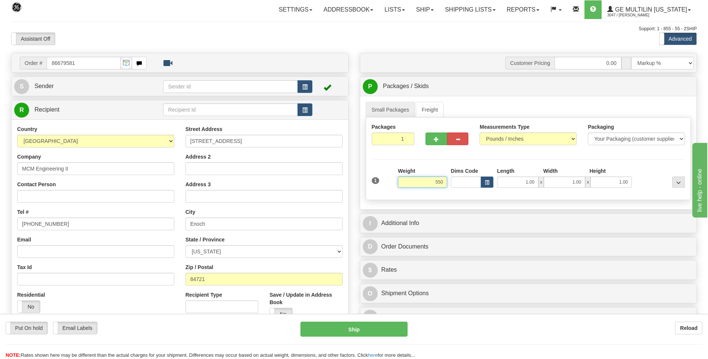
click button "Delete" at bounding box center [0, 0] width 0 height 0
type input "550.00"
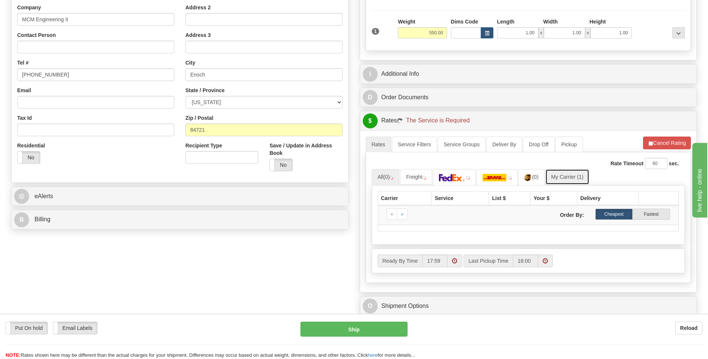
click at [572, 175] on link "My Carrier (1)" at bounding box center [567, 177] width 44 height 16
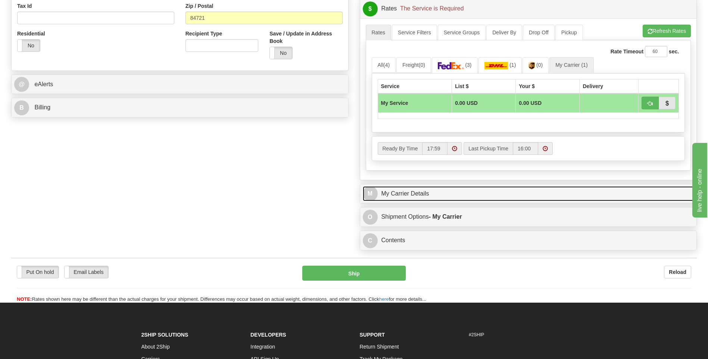
click at [464, 189] on link "M My Carrier Details" at bounding box center [528, 193] width 331 height 15
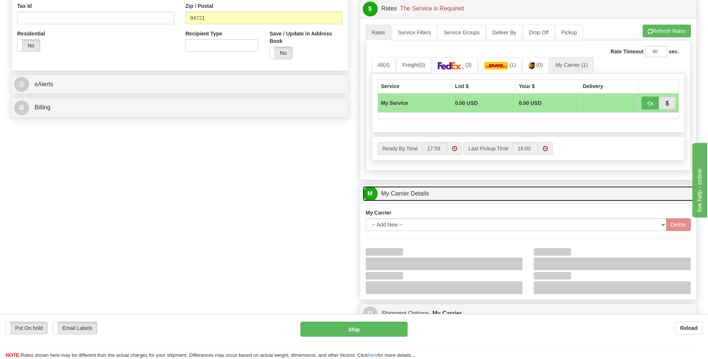
scroll to position [373, 0]
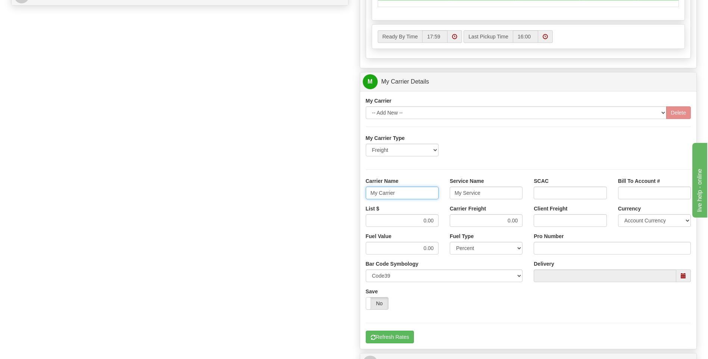
drag, startPoint x: 416, startPoint y: 196, endPoint x: 352, endPoint y: 197, distance: 63.8
click at [353, 197] on div "Order # 86679581 S Sender" at bounding box center [354, 40] width 696 height 720
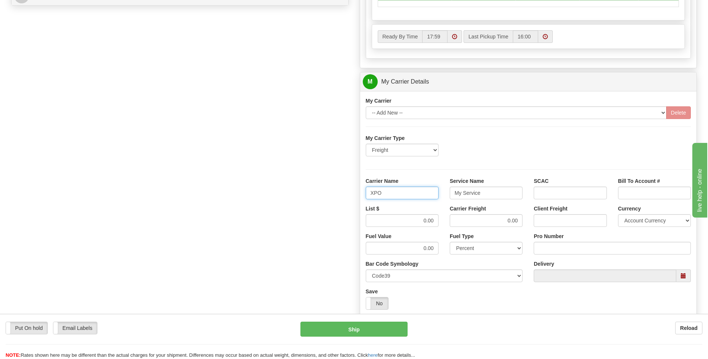
type input "XPO"
type input "LTL"
drag, startPoint x: 440, startPoint y: 219, endPoint x: 446, endPoint y: 219, distance: 6.0
click at [446, 219] on div "List $ 0.00 Carrier Freight 0.00 Client Freight Currency Account Currency ARN A…" at bounding box center [528, 219] width 336 height 28
type input "385"
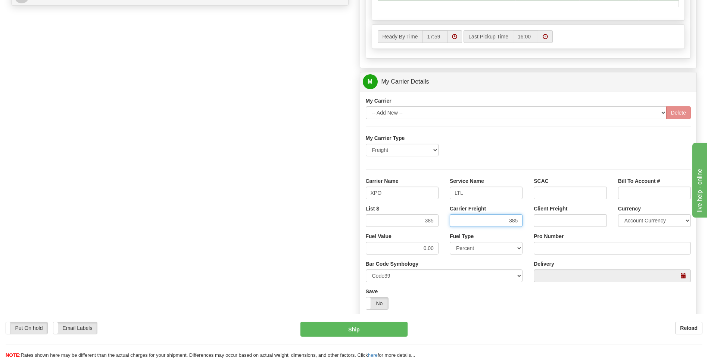
type input "385"
click at [539, 246] on input "Pro Number" at bounding box center [611, 248] width 157 height 13
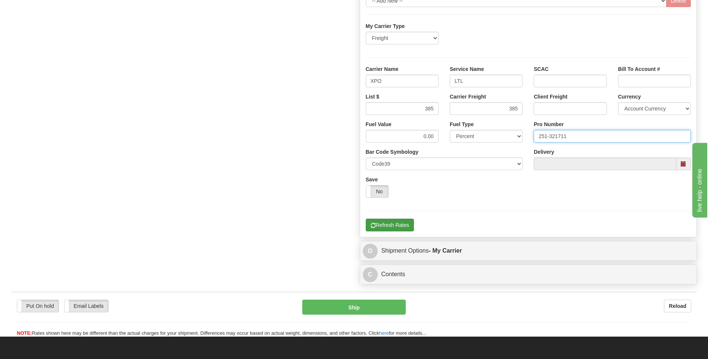
type input "251-321711"
click at [401, 228] on button "Refresh Rates" at bounding box center [390, 225] width 48 height 13
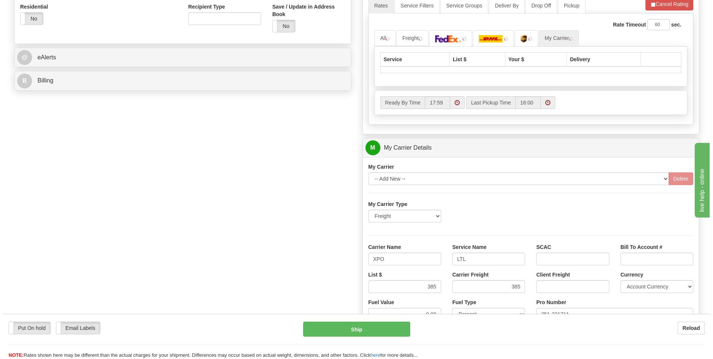
scroll to position [205, 0]
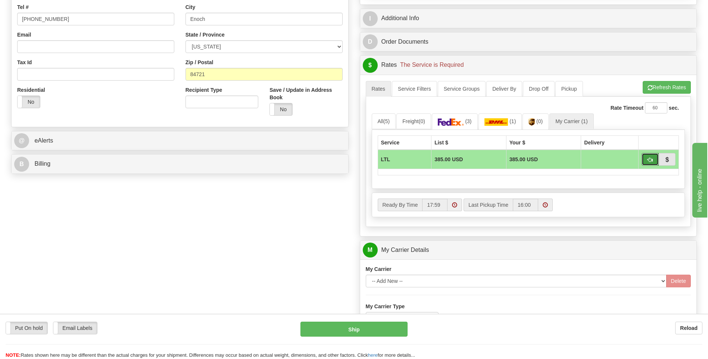
click at [648, 162] on span "button" at bounding box center [649, 159] width 5 height 5
type input "00"
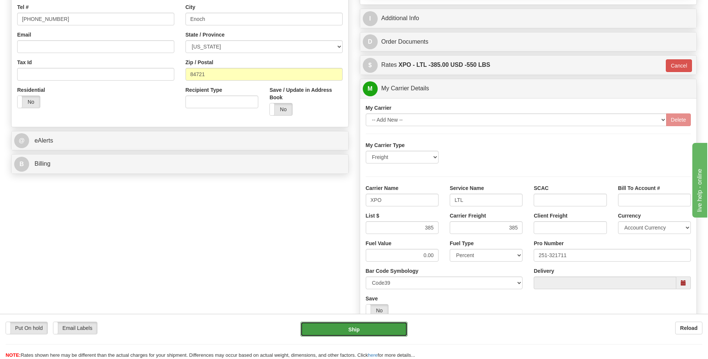
click at [386, 329] on button "Ship" at bounding box center [353, 329] width 107 height 15
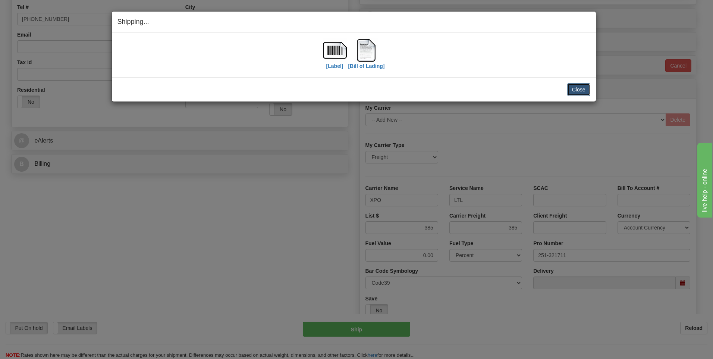
click at [573, 92] on button "Close" at bounding box center [578, 89] width 23 height 13
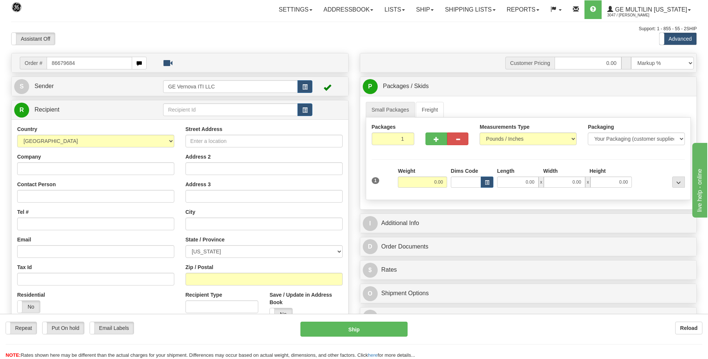
type input "86679684"
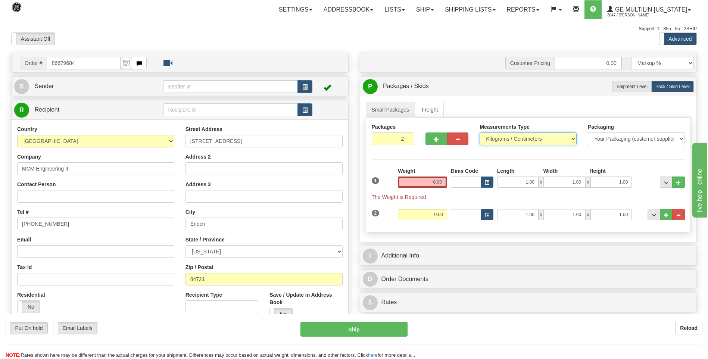
click at [502, 140] on select "Pounds / Inches Kilograms / Centimeters" at bounding box center [527, 138] width 97 height 13
select select "0"
click at [479, 132] on select "Pounds / Inches Kilograms / Centimeters" at bounding box center [527, 138] width 97 height 13
click at [681, 213] on button "..." at bounding box center [678, 214] width 13 height 11
type input "1"
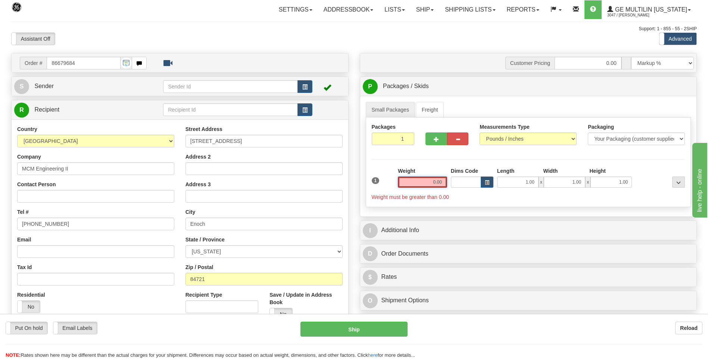
click at [443, 184] on input "0.00" at bounding box center [422, 181] width 49 height 11
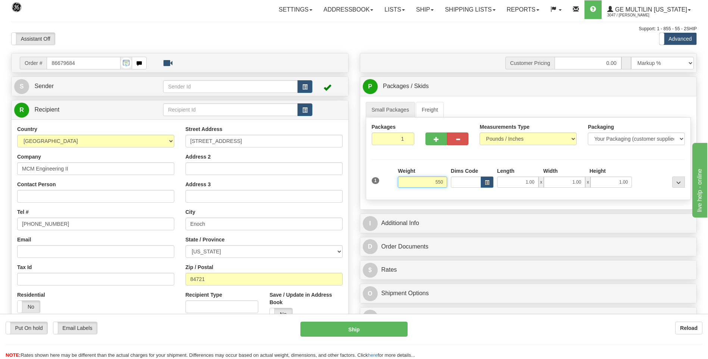
click button "Delete" at bounding box center [0, 0] width 0 height 0
type input "550.00"
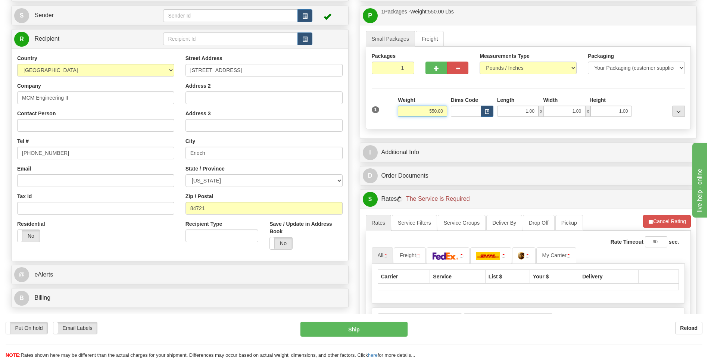
scroll to position [149, 0]
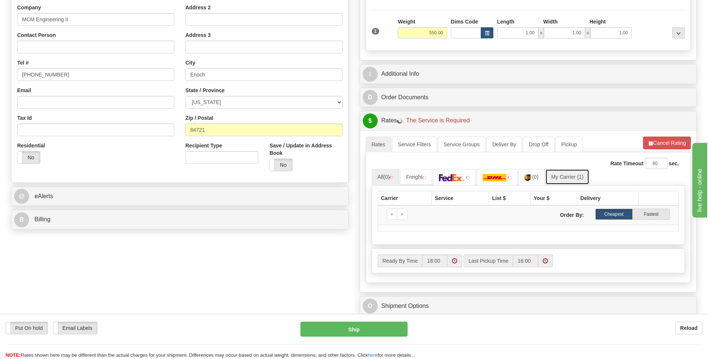
click at [571, 182] on link "My Carrier (1)" at bounding box center [567, 177] width 44 height 16
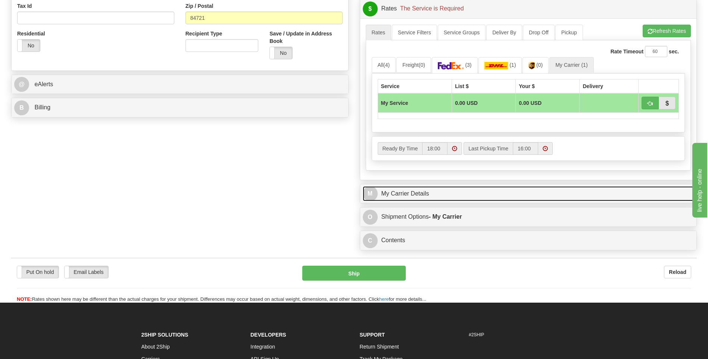
click at [453, 187] on link "M My Carrier Details" at bounding box center [528, 193] width 331 height 15
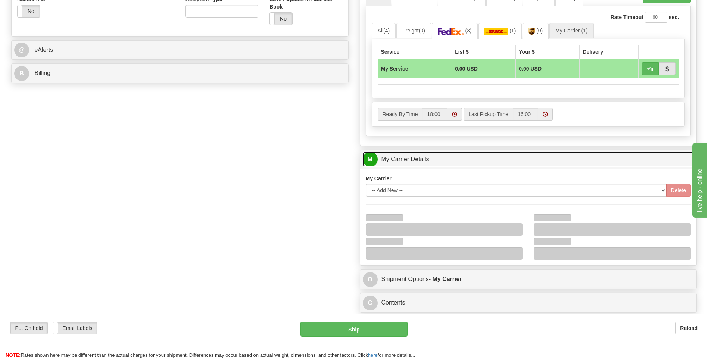
scroll to position [336, 0]
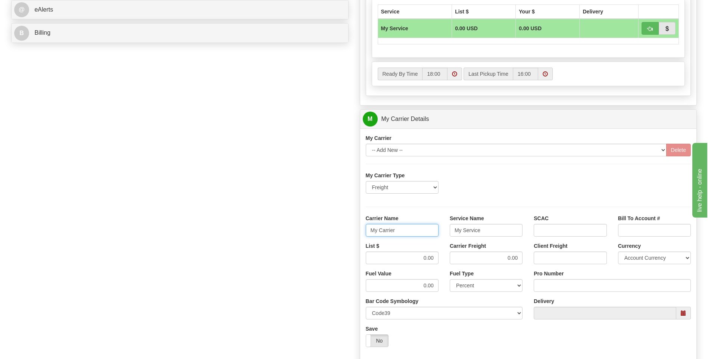
drag, startPoint x: 419, startPoint y: 231, endPoint x: 339, endPoint y: 231, distance: 79.4
click at [345, 233] on div "Order # 86679684 S Sender" at bounding box center [354, 77] width 696 height 720
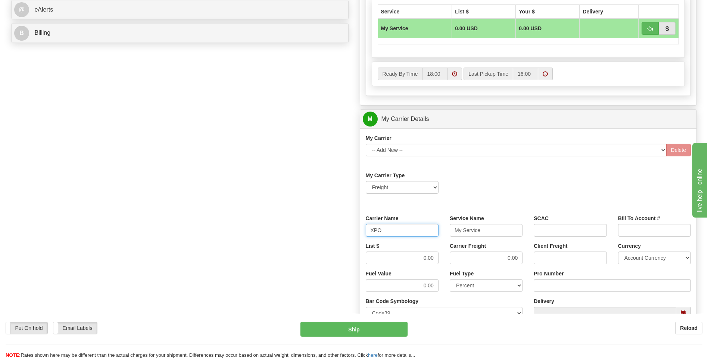
type input "XPO"
type input "LTL"
drag, startPoint x: 405, startPoint y: 256, endPoint x: 465, endPoint y: 262, distance: 59.6
click at [465, 262] on div "List $ 0.00 Carrier Freight 0.00 Client Freight Currency Account Currency ARN A…" at bounding box center [528, 256] width 336 height 28
type input ".01"
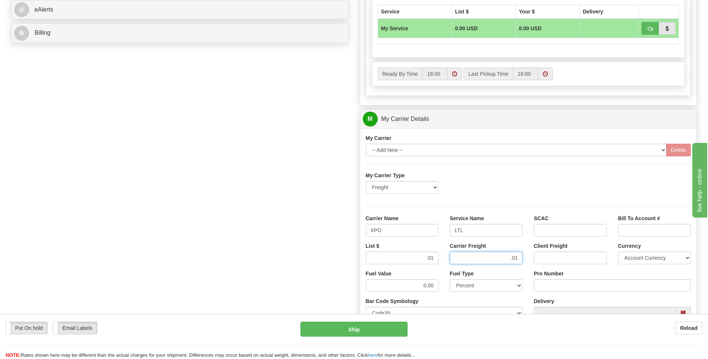
type input ".01"
click at [552, 285] on input "Pro Number" at bounding box center [611, 285] width 157 height 13
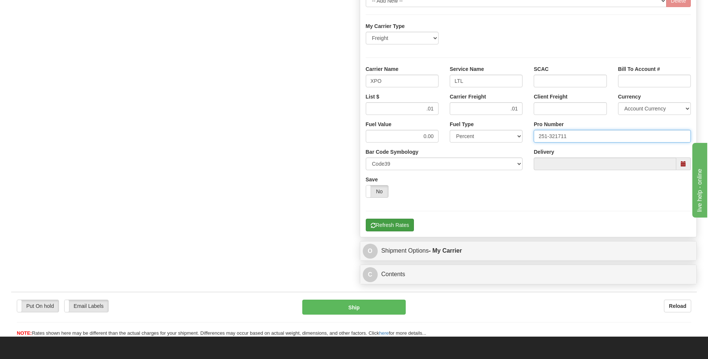
type input "251-321711"
click at [392, 223] on button "Refresh Rates" at bounding box center [390, 225] width 48 height 13
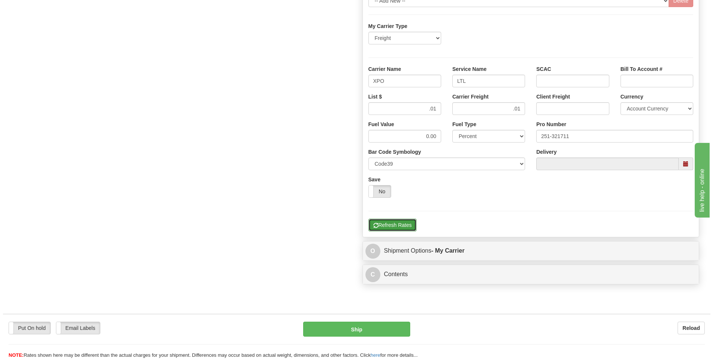
scroll to position [205, 0]
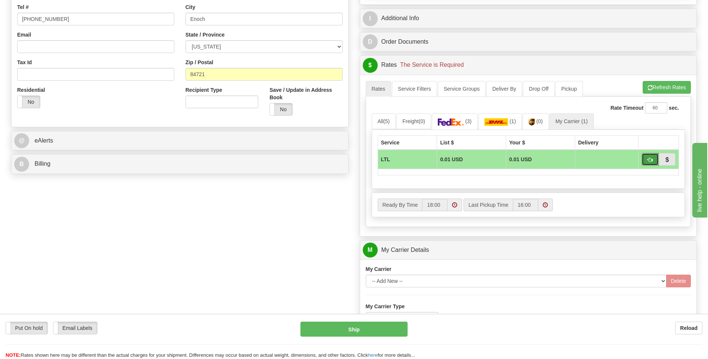
click at [647, 162] on button "button" at bounding box center [649, 159] width 17 height 13
type input "00"
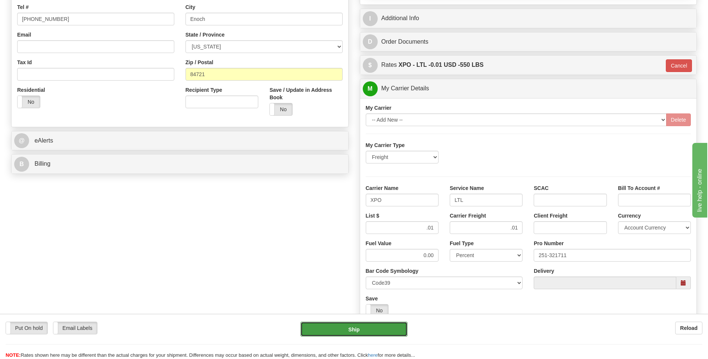
click at [358, 323] on button "Ship" at bounding box center [353, 329] width 107 height 15
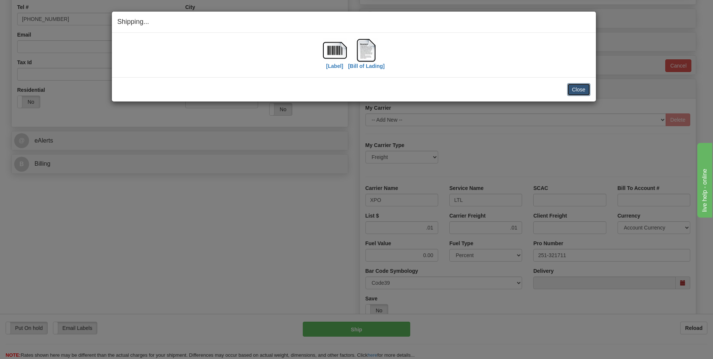
click at [573, 85] on button "Close" at bounding box center [578, 89] width 23 height 13
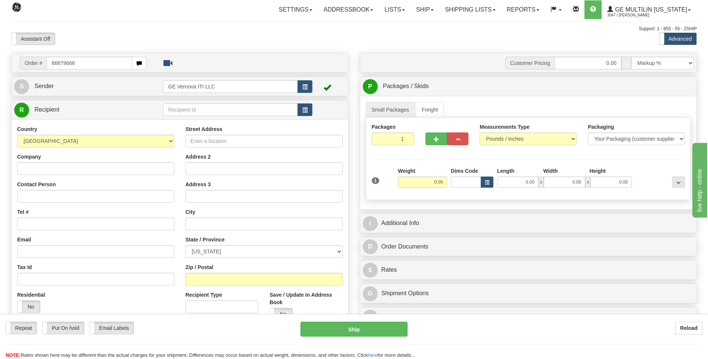
type input "86679666"
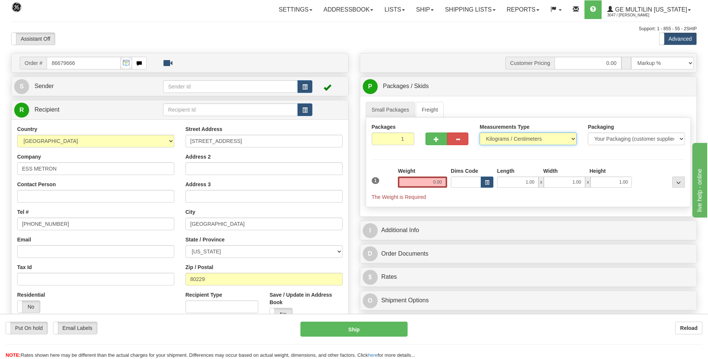
click at [499, 141] on select "Pounds / Inches Kilograms / Centimeters" at bounding box center [527, 138] width 97 height 13
select select "0"
click at [479, 132] on select "Pounds / Inches Kilograms / Centimeters" at bounding box center [527, 138] width 97 height 13
click at [442, 182] on input "0.00" at bounding box center [422, 181] width 49 height 11
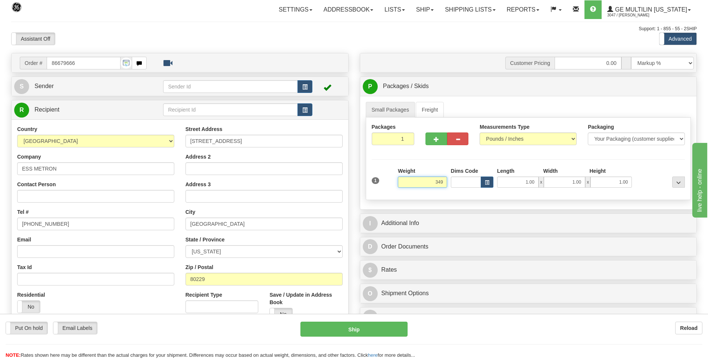
click button "Delete" at bounding box center [0, 0] width 0 height 0
type input "349.00"
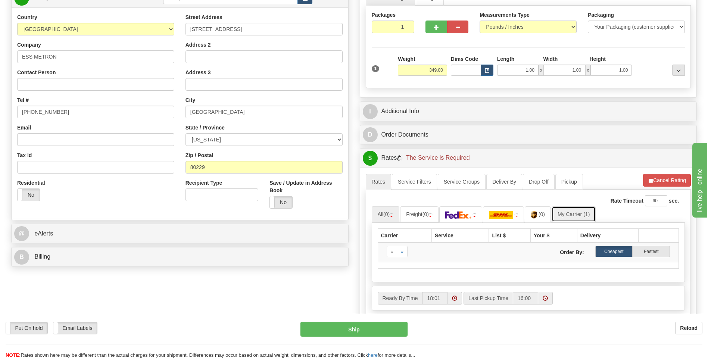
click at [573, 215] on link "My Carrier (1)" at bounding box center [573, 214] width 44 height 16
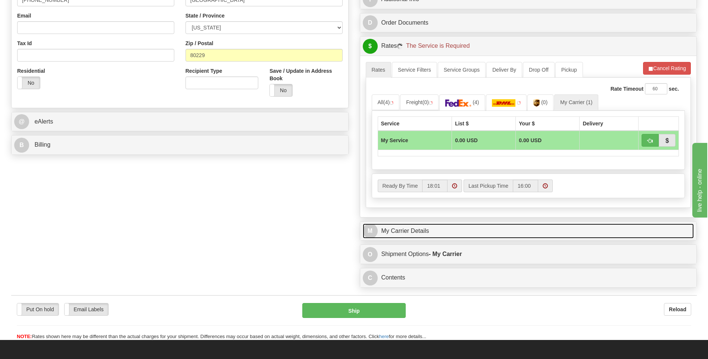
click at [448, 234] on link "M My Carrier Details" at bounding box center [528, 230] width 331 height 15
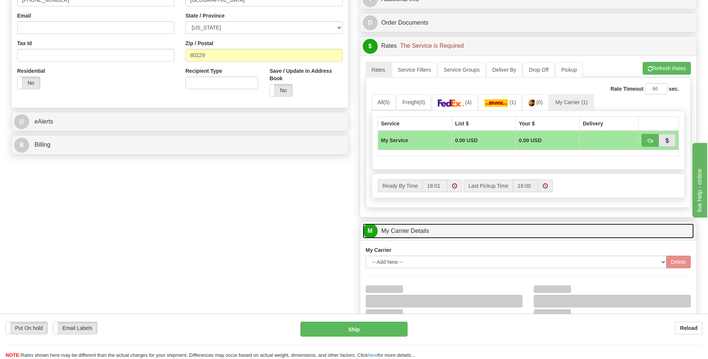
scroll to position [373, 0]
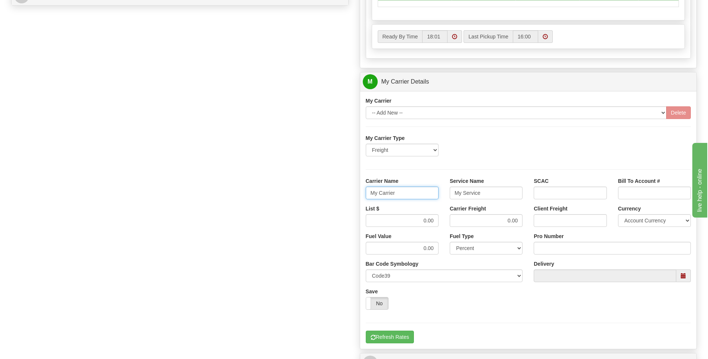
drag, startPoint x: 402, startPoint y: 194, endPoint x: 352, endPoint y: 192, distance: 50.8
click at [353, 192] on div "Order # 86679666 S Sender" at bounding box center [354, 40] width 696 height 720
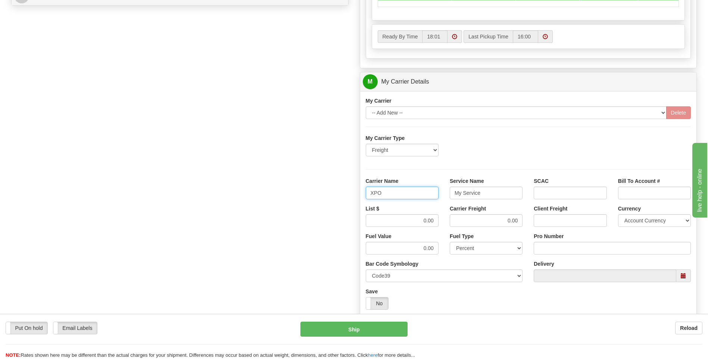
type input "XPO"
type input "LTL"
drag, startPoint x: 409, startPoint y: 216, endPoint x: 448, endPoint y: 220, distance: 39.0
click at [448, 221] on div "List $ 0.00 Carrier Freight 0.00 Client Freight Currency Account Currency ARN A…" at bounding box center [528, 219] width 336 height 28
type input "385"
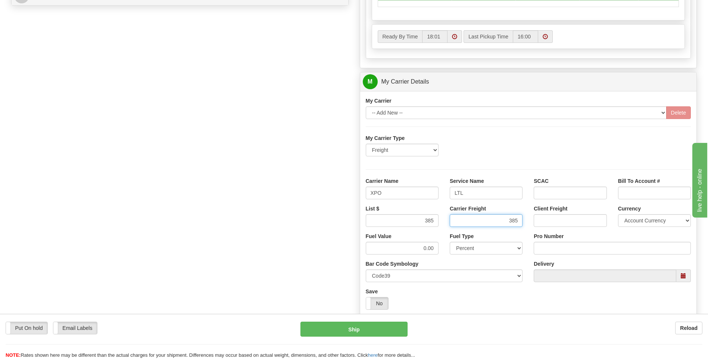
type input "385"
click at [545, 250] on input "Pro Number" at bounding box center [611, 248] width 157 height 13
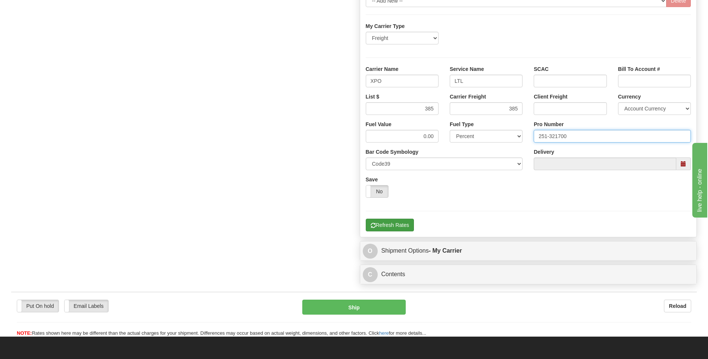
type input "251-321700"
click at [397, 226] on button "Refresh Rates" at bounding box center [390, 225] width 48 height 13
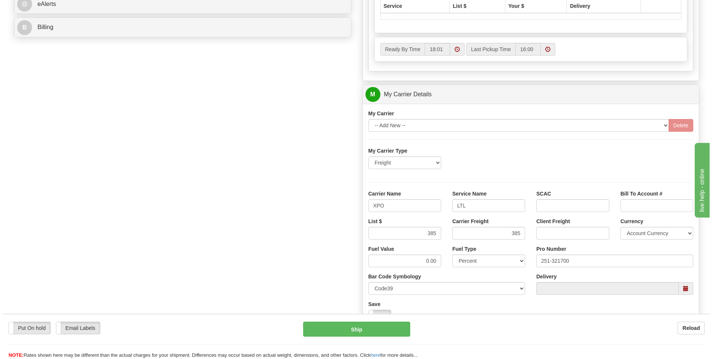
scroll to position [205, 0]
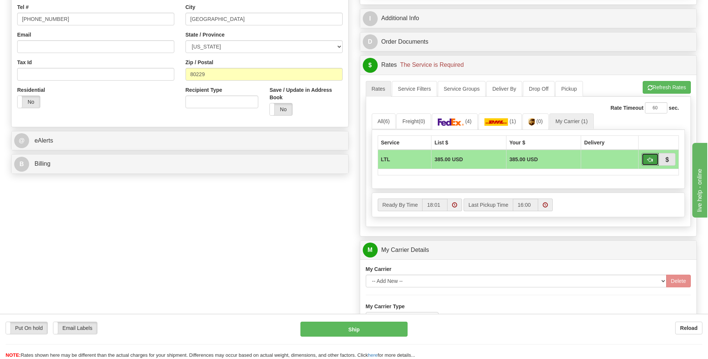
click at [647, 163] on button "button" at bounding box center [649, 159] width 17 height 13
type input "00"
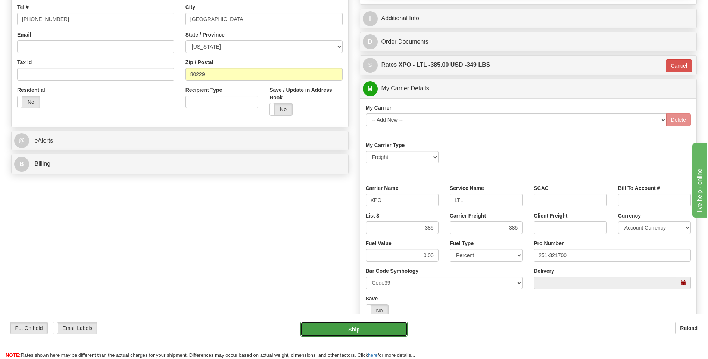
click at [376, 325] on button "Ship" at bounding box center [353, 329] width 107 height 15
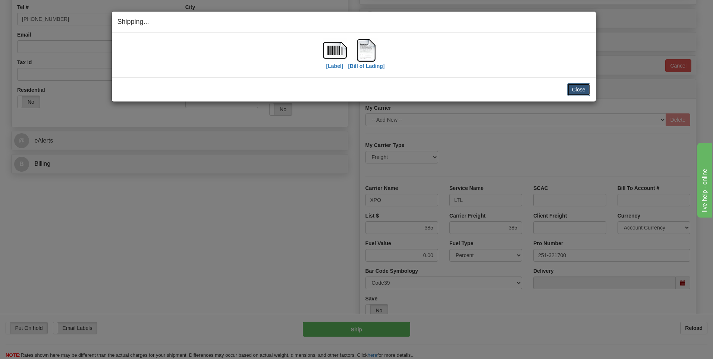
click at [579, 92] on button "Close" at bounding box center [578, 89] width 23 height 13
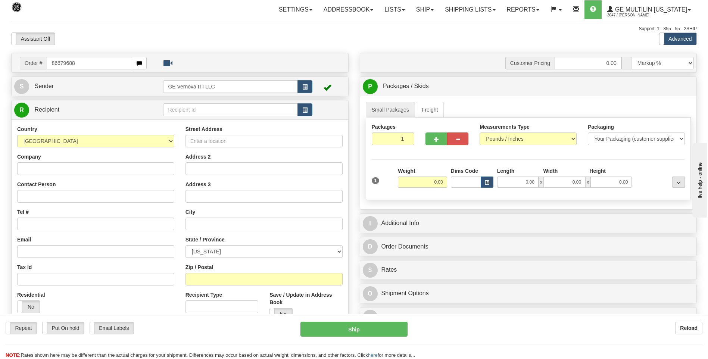
type input "86679688"
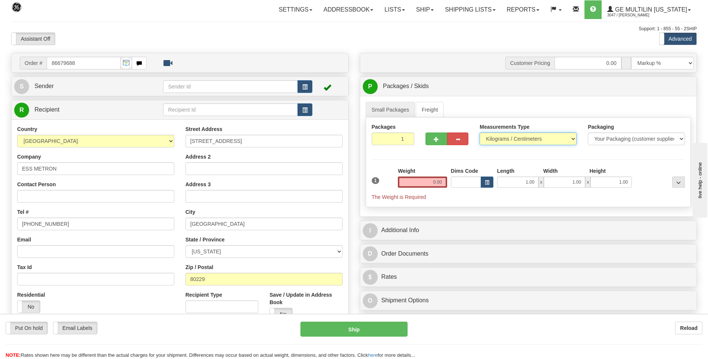
click at [492, 143] on select "Pounds / Inches Kilograms / Centimeters" at bounding box center [527, 138] width 97 height 13
select select "0"
click at [479, 132] on select "Pounds / Inches Kilograms / Centimeters" at bounding box center [527, 138] width 97 height 13
click at [442, 182] on input "0.00" at bounding box center [422, 181] width 49 height 11
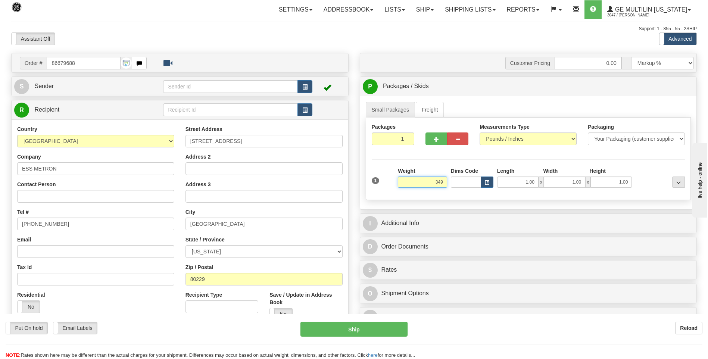
click button "Delete" at bounding box center [0, 0] width 0 height 0
type input "349.00"
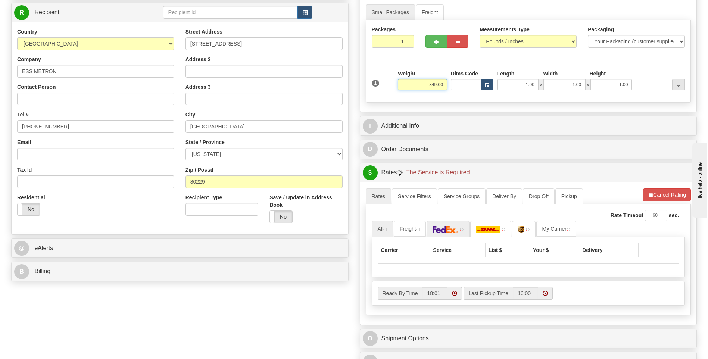
scroll to position [187, 0]
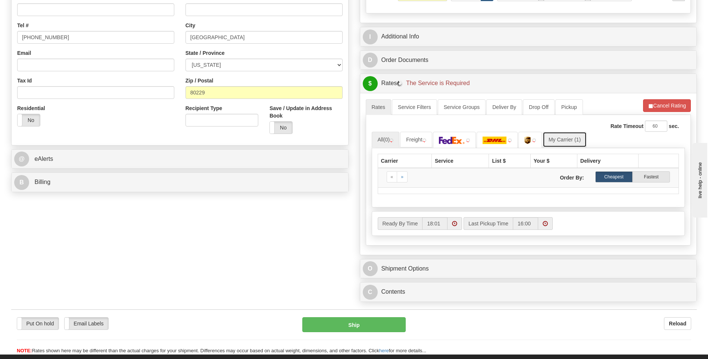
click at [566, 140] on link "My Carrier (1)" at bounding box center [564, 140] width 44 height 16
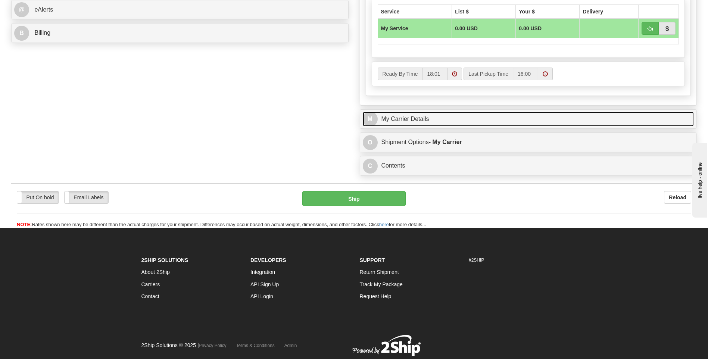
click at [449, 120] on link "M My Carrier Details" at bounding box center [528, 119] width 331 height 15
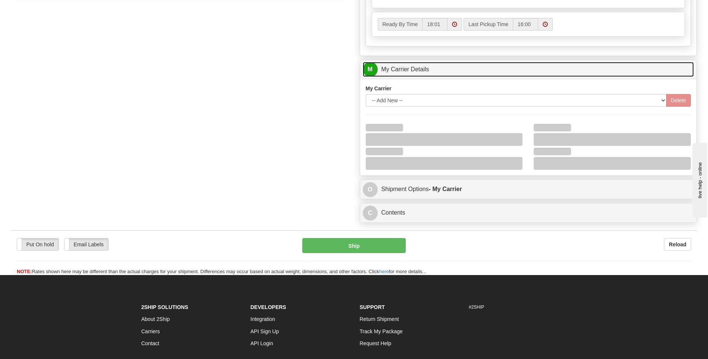
scroll to position [444, 0]
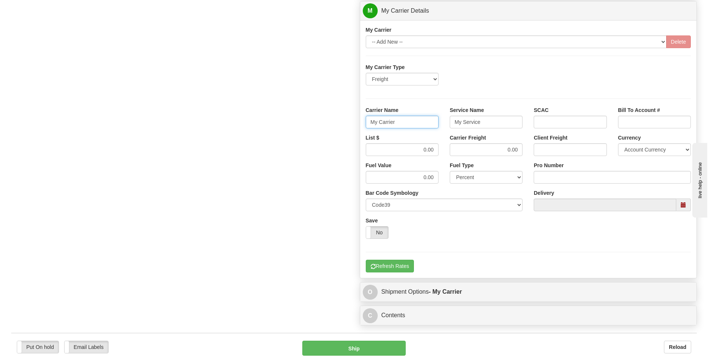
drag, startPoint x: 406, startPoint y: 126, endPoint x: 341, endPoint y: 126, distance: 65.3
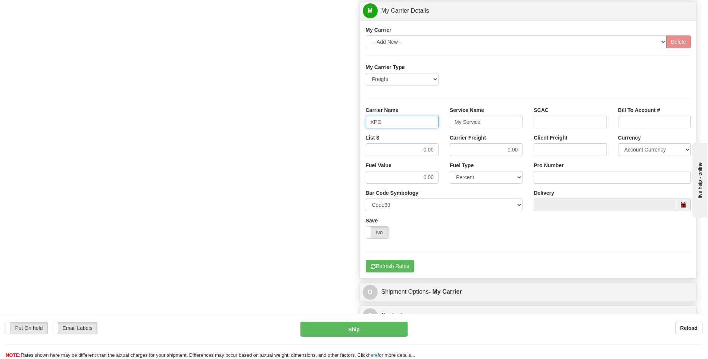
type input "XPO"
type input "LTL"
drag, startPoint x: 406, startPoint y: 153, endPoint x: 446, endPoint y: 153, distance: 39.5
click at [446, 153] on div "List $ 0.00 Carrier Freight 0.00 Client Freight Currency Account Currency ARN A…" at bounding box center [528, 148] width 336 height 28
type input ".01"
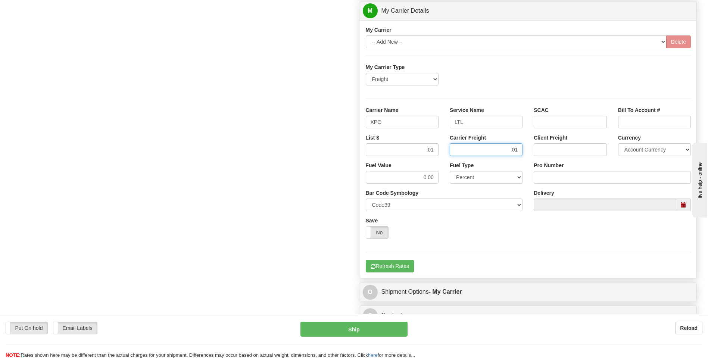
type input ".01"
click at [571, 181] on input "Pro Number" at bounding box center [611, 177] width 157 height 13
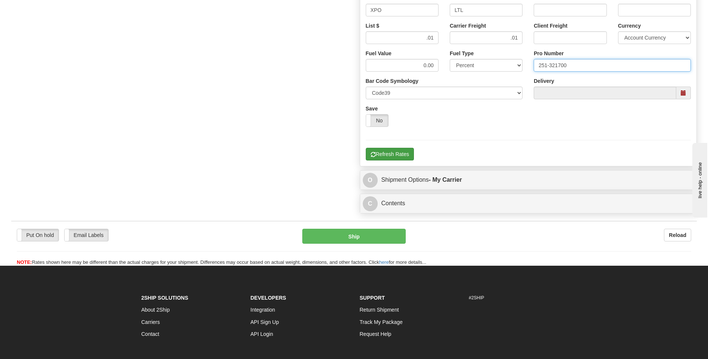
type input "251-321700"
click at [396, 156] on button "Refresh Rates" at bounding box center [390, 154] width 48 height 13
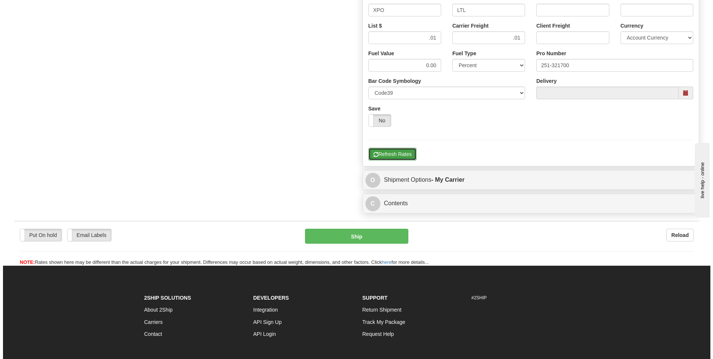
scroll to position [276, 0]
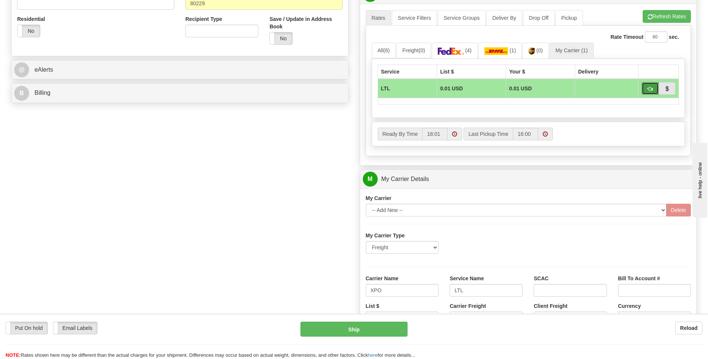
click at [646, 90] on button "button" at bounding box center [649, 88] width 17 height 13
type input "00"
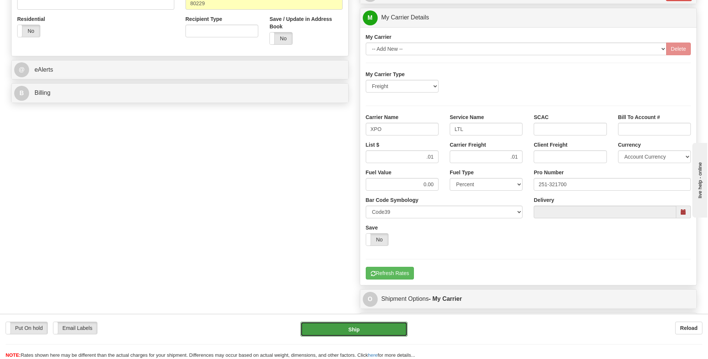
click at [369, 334] on button "Ship" at bounding box center [353, 329] width 107 height 15
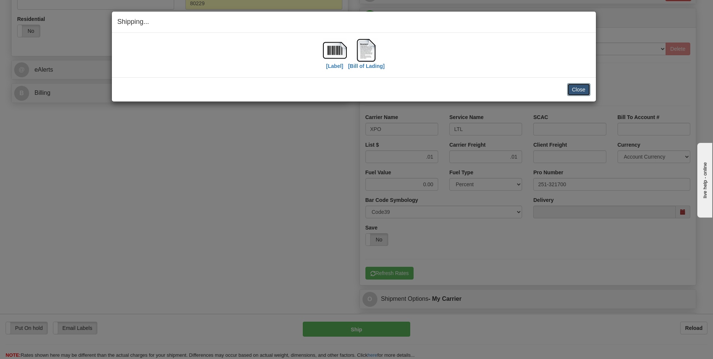
drag, startPoint x: 572, startPoint y: 95, endPoint x: 573, endPoint y: 91, distance: 4.2
click at [572, 94] on button "Close" at bounding box center [578, 89] width 23 height 13
click at [577, 91] on button "Close" at bounding box center [578, 89] width 23 height 13
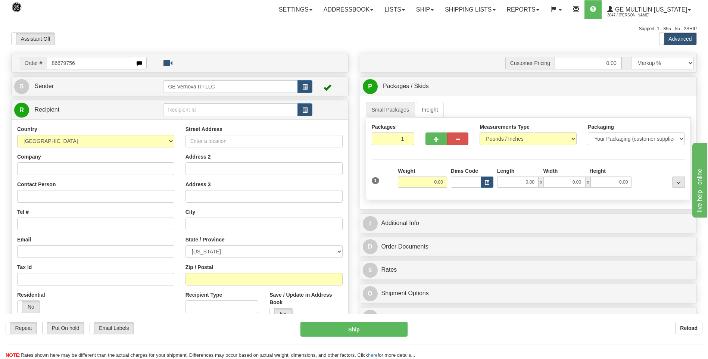
type input "86679756"
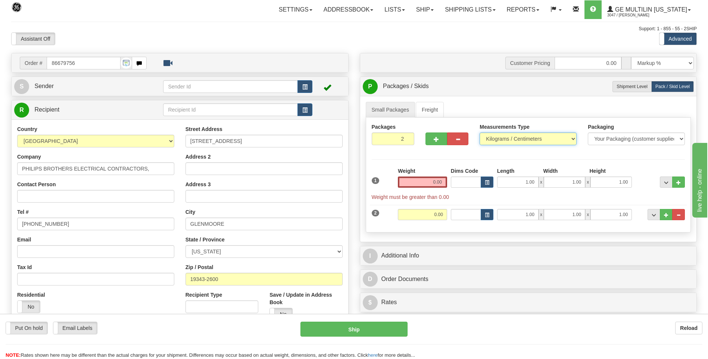
click at [504, 138] on select "Pounds / Inches Kilograms / Centimeters" at bounding box center [527, 138] width 97 height 13
select select "0"
click at [479, 132] on select "Pounds / Inches Kilograms / Centimeters" at bounding box center [527, 138] width 97 height 13
click at [445, 182] on input "0.00" at bounding box center [422, 181] width 49 height 11
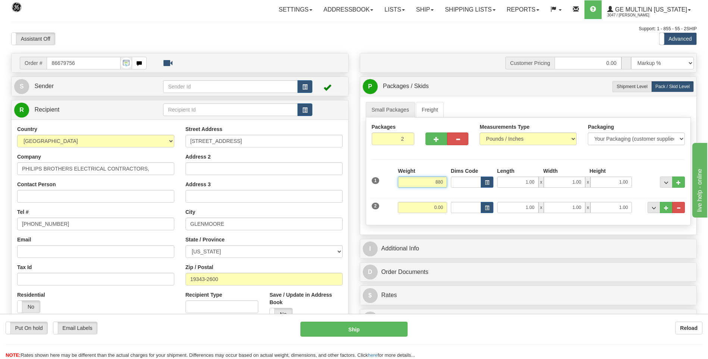
click button "Delete" at bounding box center [0, 0] width 0 height 0
type input "880.00"
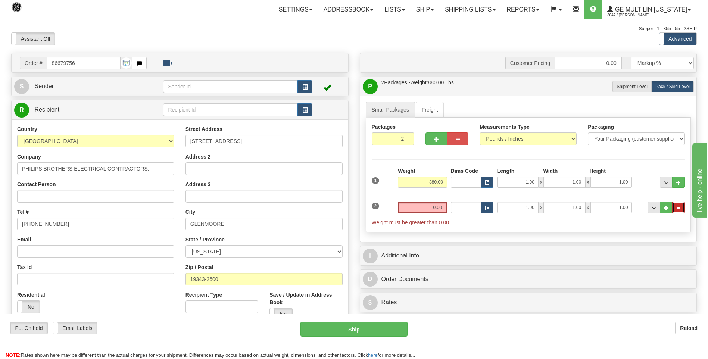
click at [677, 207] on span "..." at bounding box center [678, 208] width 4 height 4
type input "1"
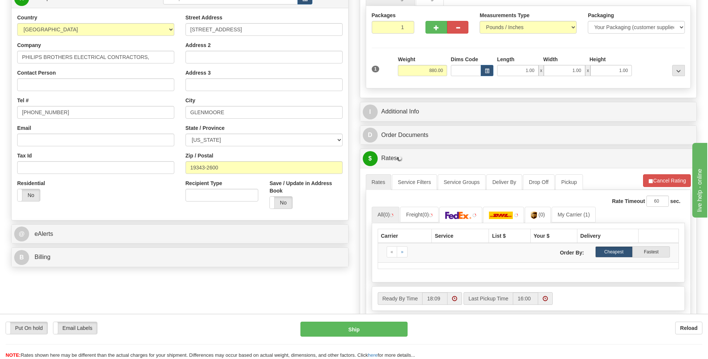
scroll to position [112, 0]
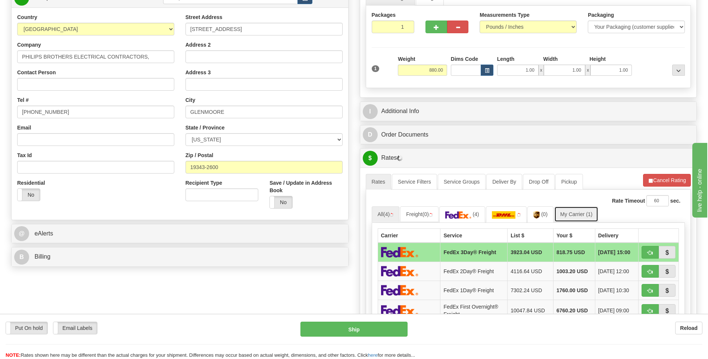
click at [572, 214] on link "My Carrier (1)" at bounding box center [576, 214] width 44 height 16
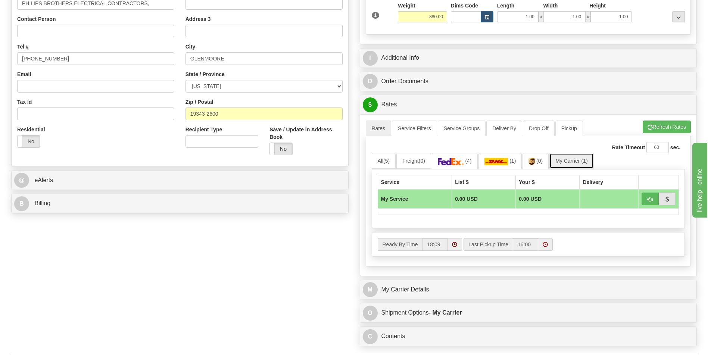
scroll to position [224, 0]
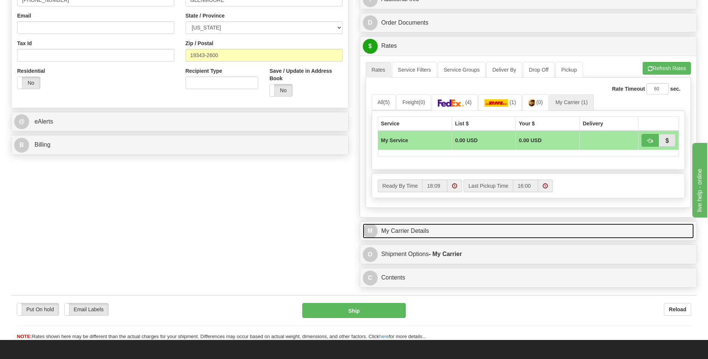
click at [452, 227] on link "M My Carrier Details" at bounding box center [528, 230] width 331 height 15
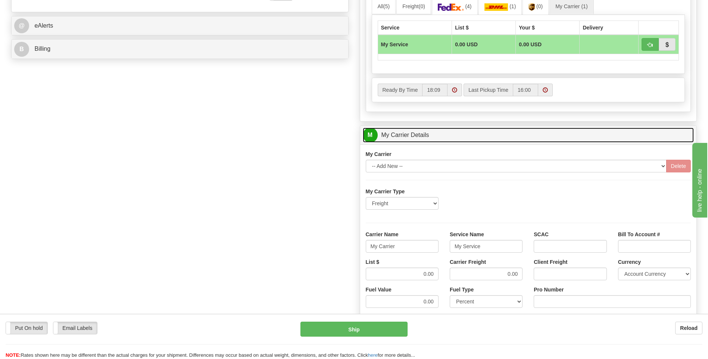
scroll to position [336, 0]
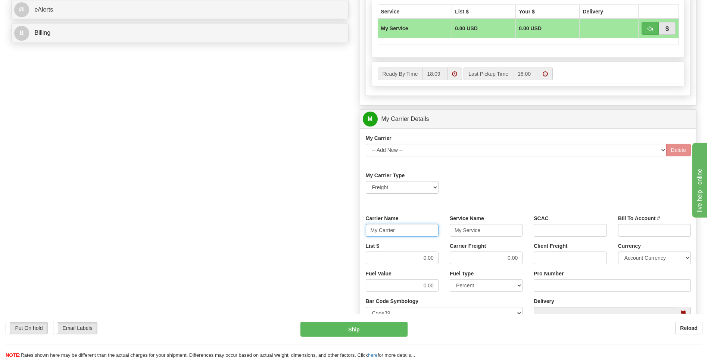
drag, startPoint x: 399, startPoint y: 235, endPoint x: 357, endPoint y: 236, distance: 41.8
click at [357, 236] on div "Customer Pricing 0.00 Markup % Discount % Flat Amount Per Pound Flat Amount Mar…" at bounding box center [528, 77] width 348 height 720
type input "XPO"
type input "LTL"
drag, startPoint x: 414, startPoint y: 261, endPoint x: 448, endPoint y: 254, distance: 34.5
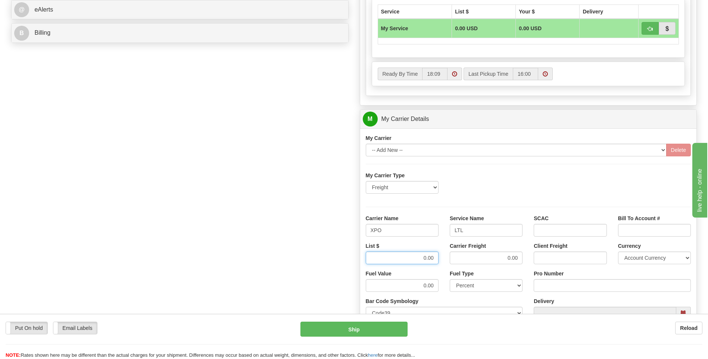
click at [448, 254] on div "List $ 0.00 Carrier Freight 0.00 Client Freight Currency Account Currency ARN A…" at bounding box center [528, 256] width 336 height 28
type input "385"
click at [549, 287] on input "Pro Number" at bounding box center [611, 285] width 157 height 13
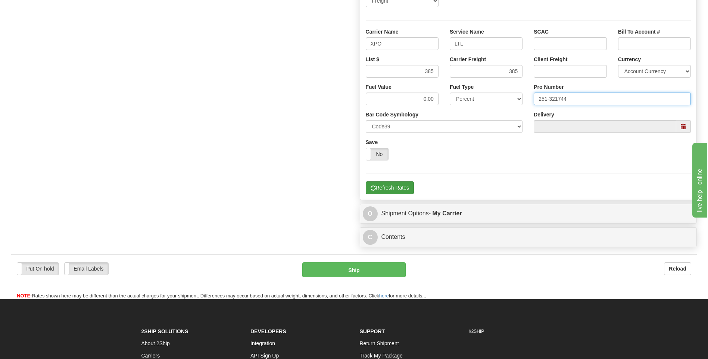
type input "251-321744"
click at [393, 189] on button "Refresh Rates" at bounding box center [390, 187] width 48 height 13
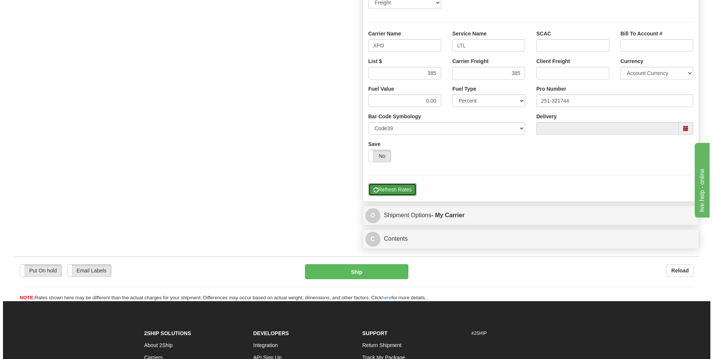
scroll to position [242, 0]
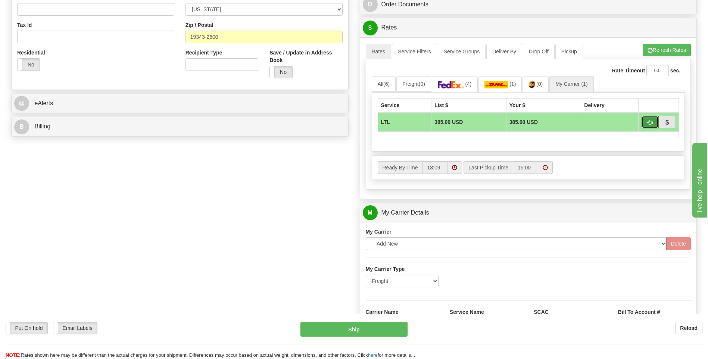
click at [648, 123] on span "button" at bounding box center [649, 122] width 5 height 5
type input "00"
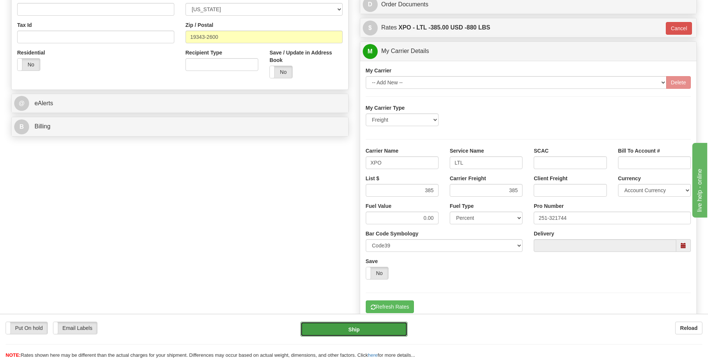
click at [367, 329] on button "Ship" at bounding box center [353, 329] width 107 height 15
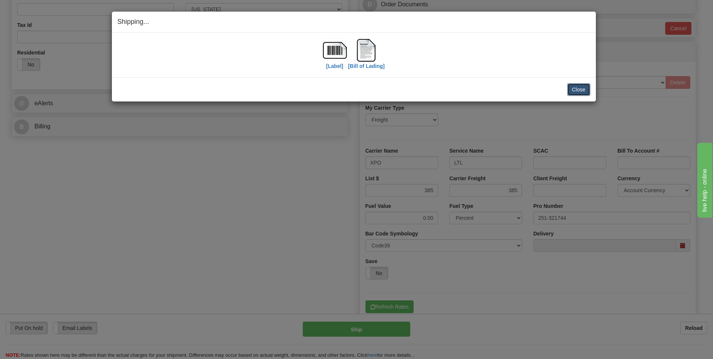
click at [584, 87] on button "Close" at bounding box center [578, 89] width 23 height 13
